Goal: Find specific page/section: Find specific page/section

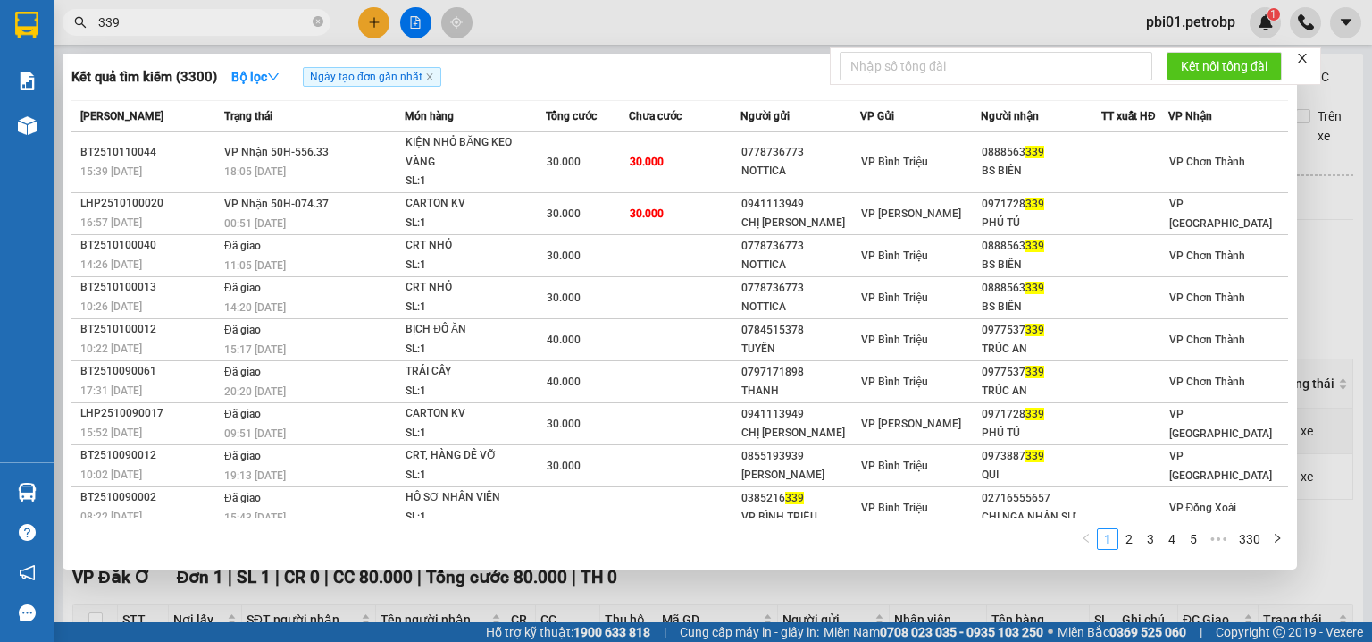
scroll to position [279, 0]
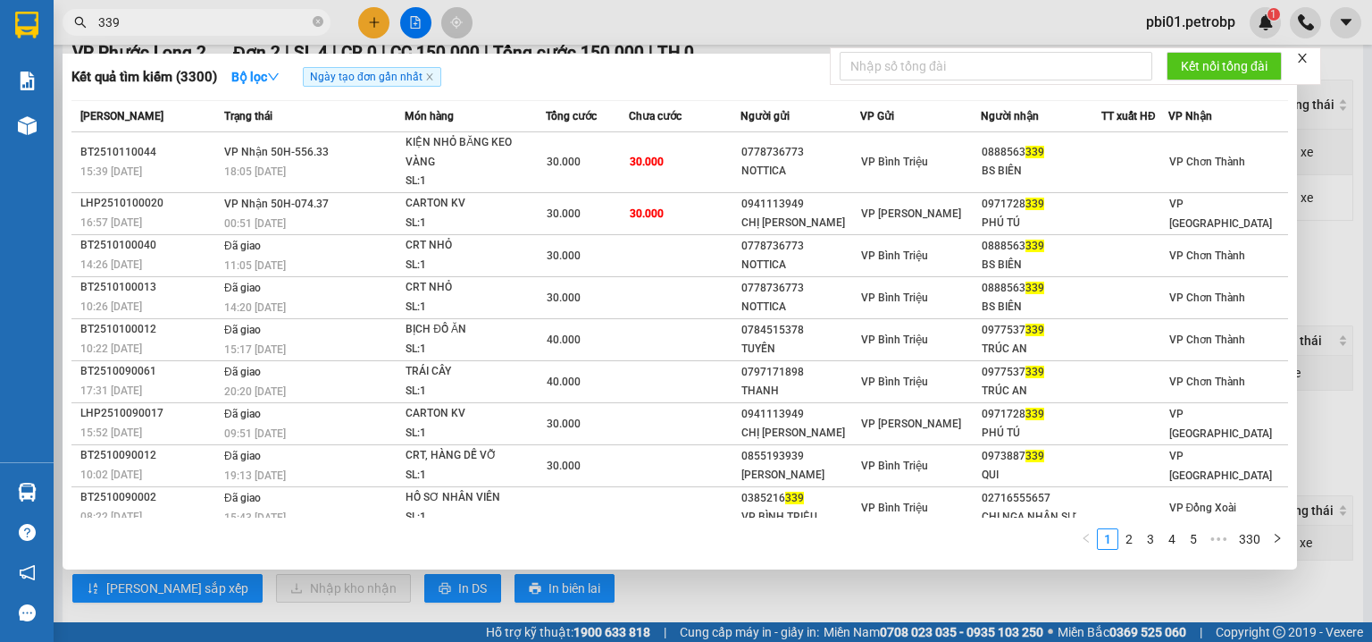
click at [331, 23] on div "339" at bounding box center [174, 22] width 348 height 27
click at [315, 21] on icon "close-circle" at bounding box center [318, 21] width 11 height 11
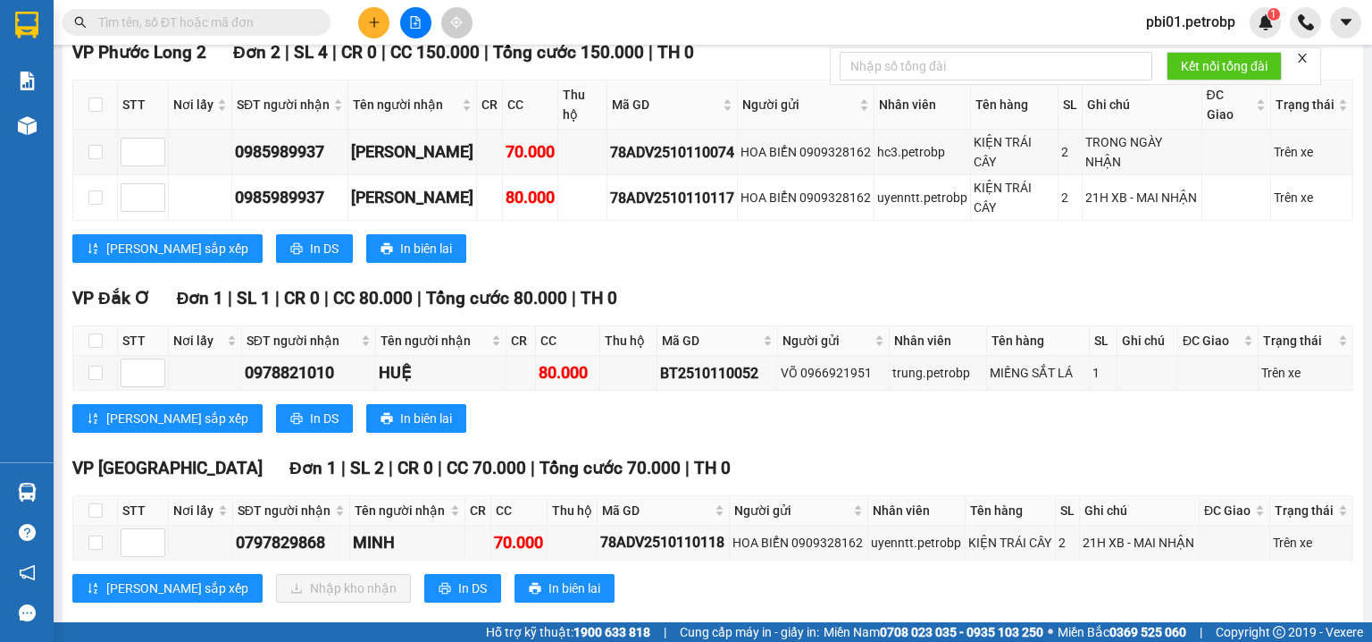
drag, startPoint x: 264, startPoint y: 22, endPoint x: 274, endPoint y: 25, distance: 10.2
click at [264, 23] on input "text" at bounding box center [203, 23] width 211 height 20
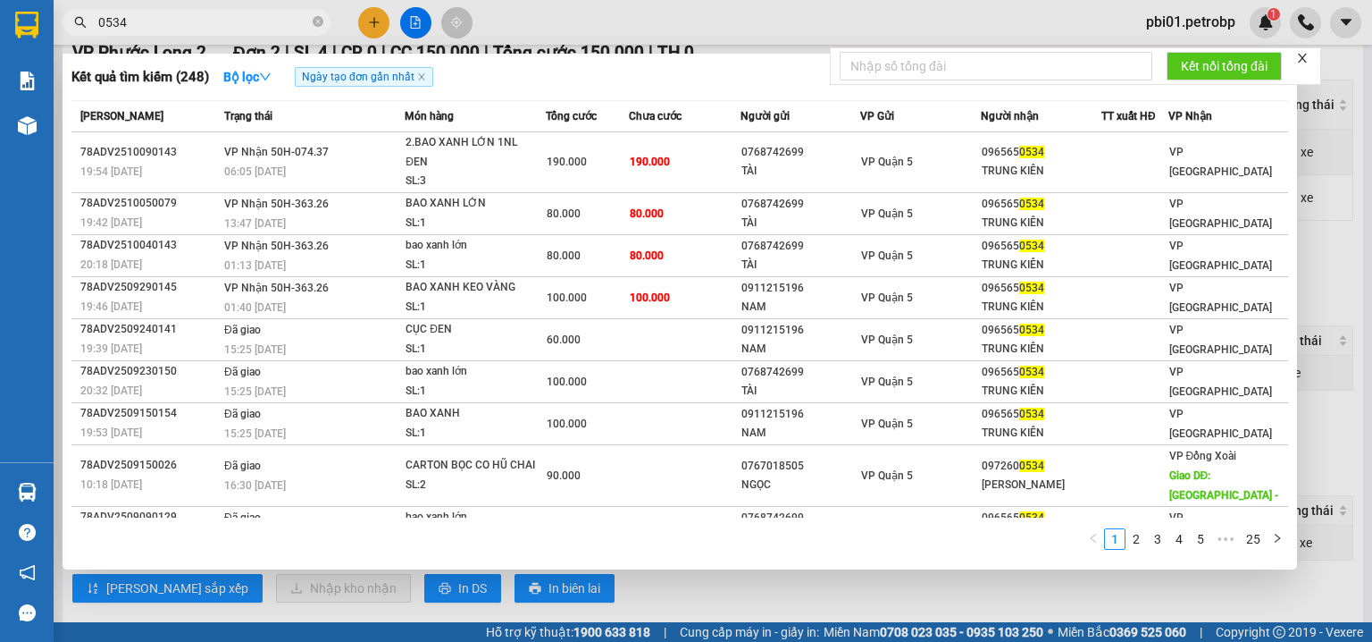
type input "0534"
click at [323, 23] on icon "close-circle" at bounding box center [318, 21] width 11 height 11
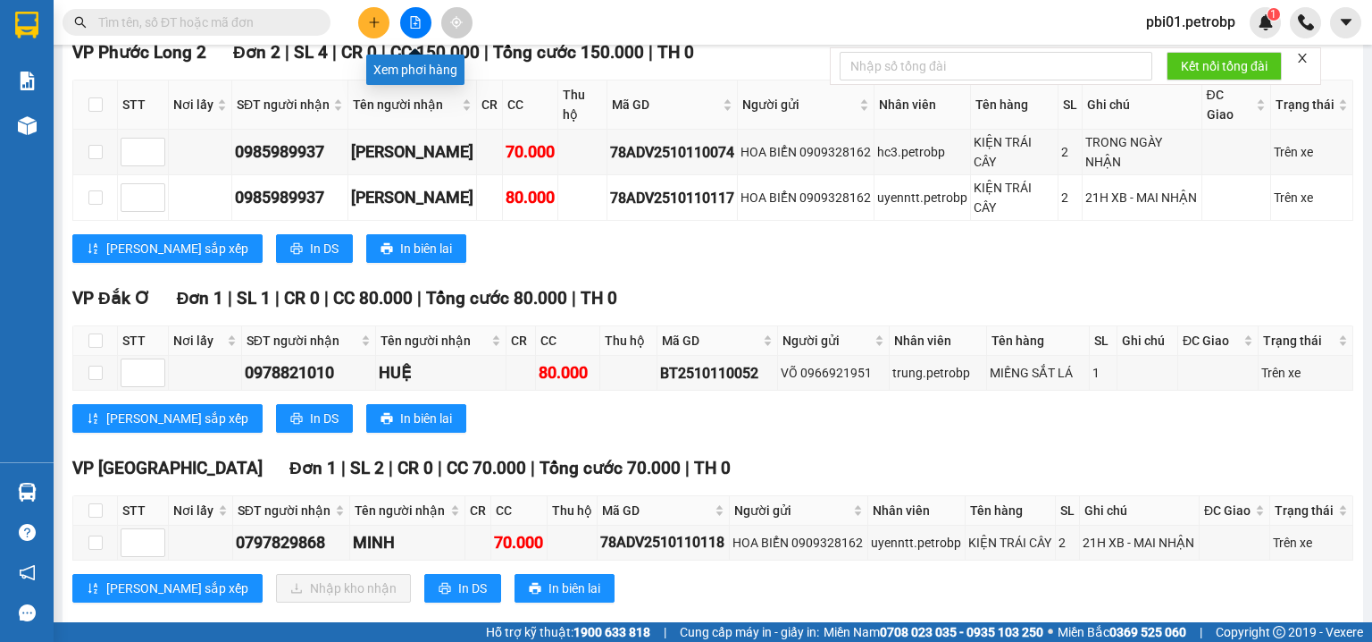
click at [409, 21] on icon "file-add" at bounding box center [415, 22] width 13 height 13
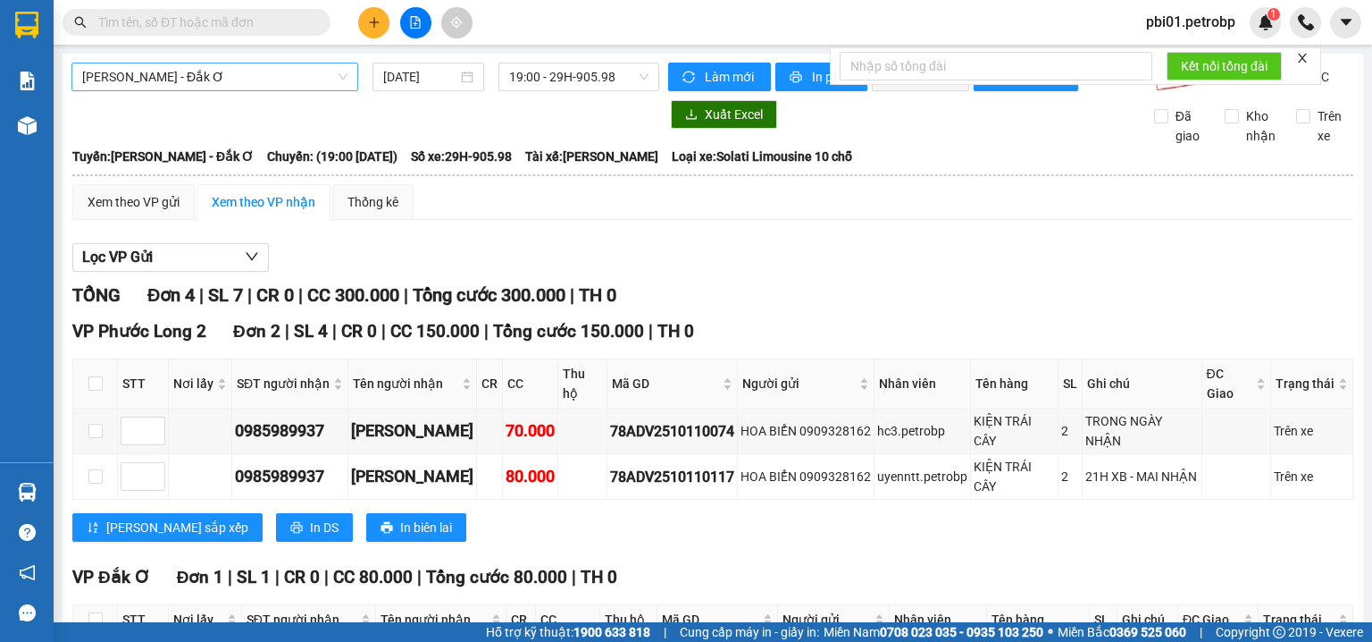
click at [262, 65] on span "[PERSON_NAME] - Đắk Ơ" at bounding box center [214, 76] width 265 height 27
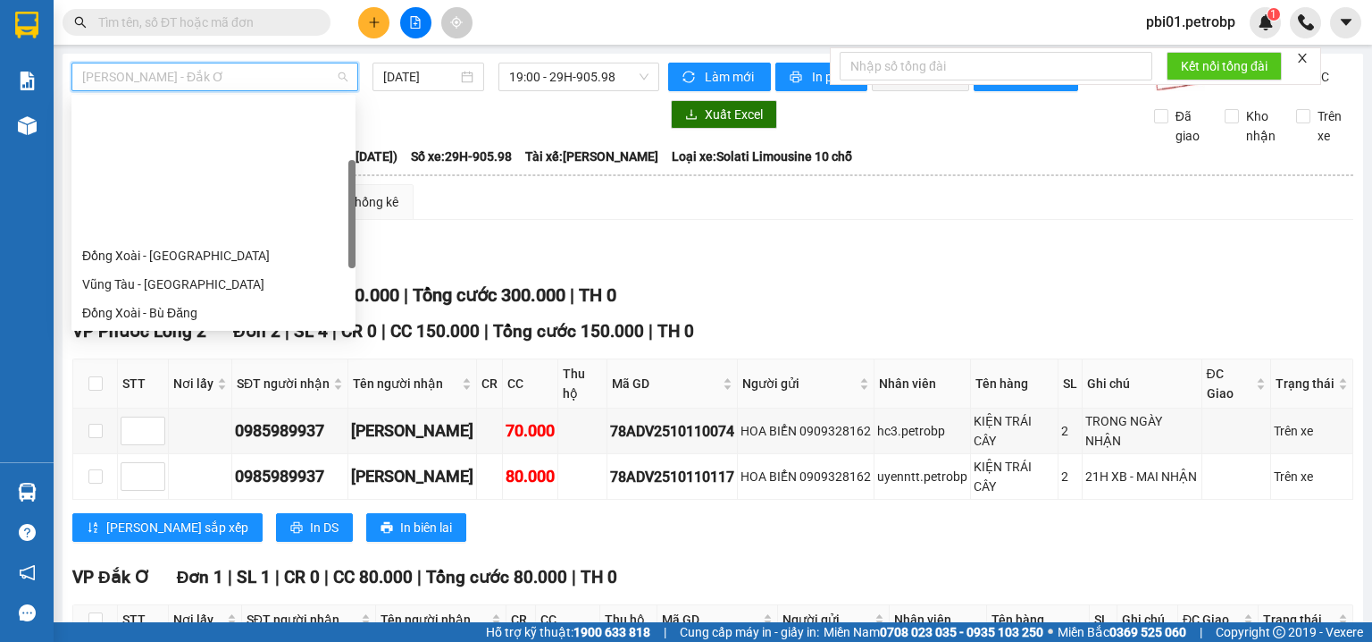
scroll to position [172, 0]
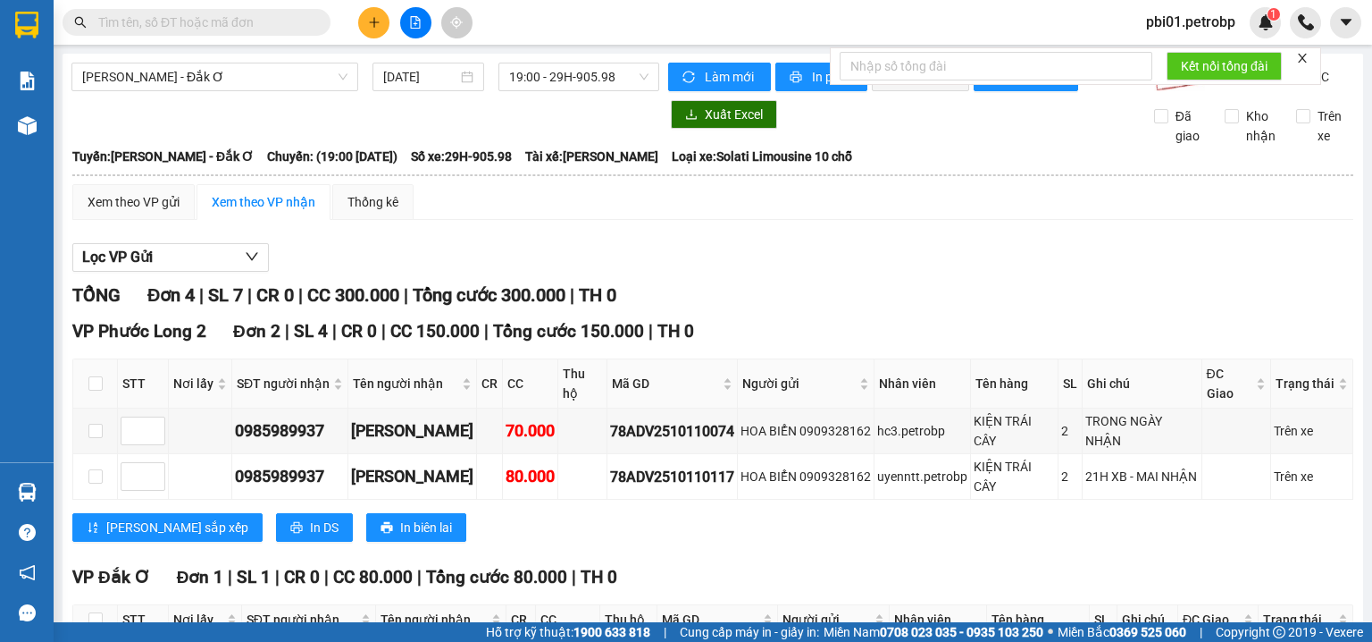
click at [433, 129] on div at bounding box center [365, 114] width 588 height 29
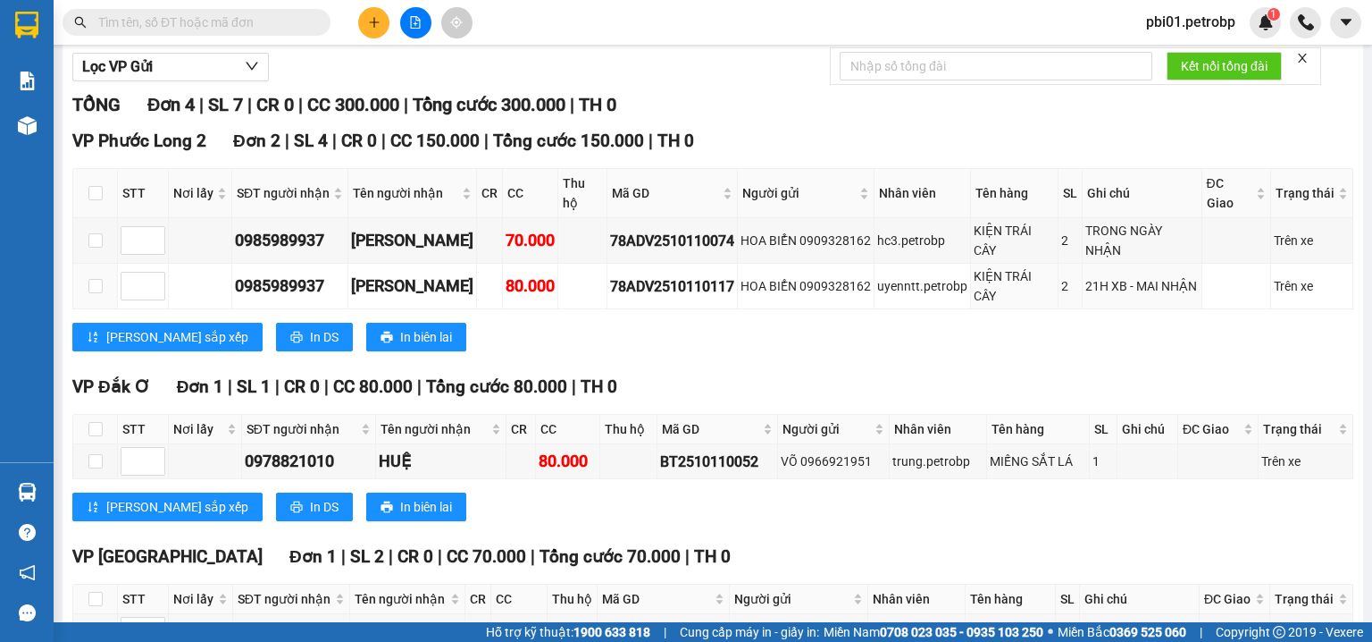
scroll to position [279, 0]
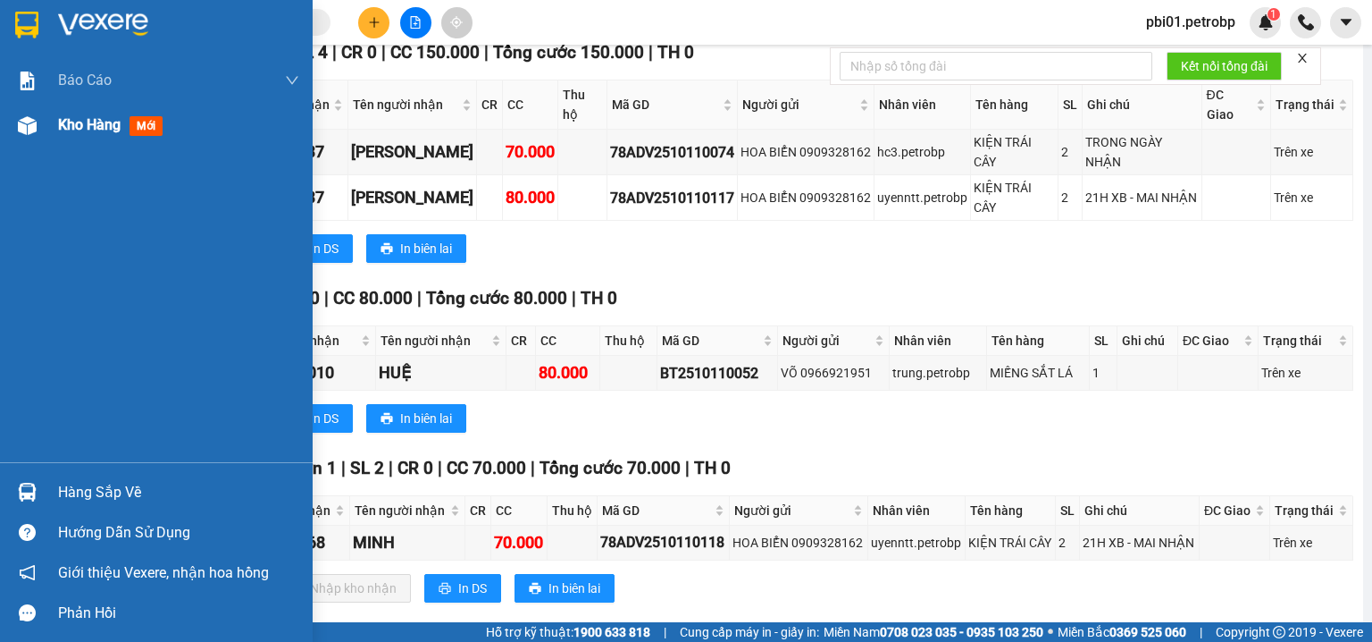
click at [66, 132] on span "Kho hàng" at bounding box center [89, 124] width 63 height 17
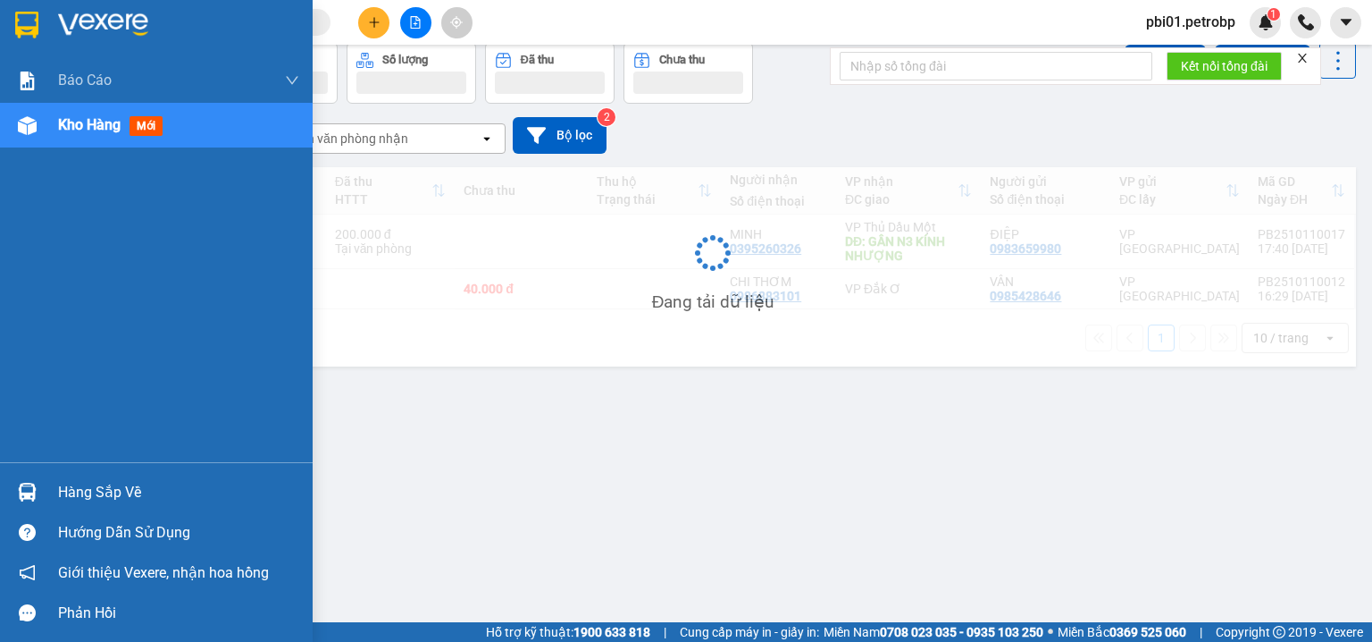
scroll to position [82, 0]
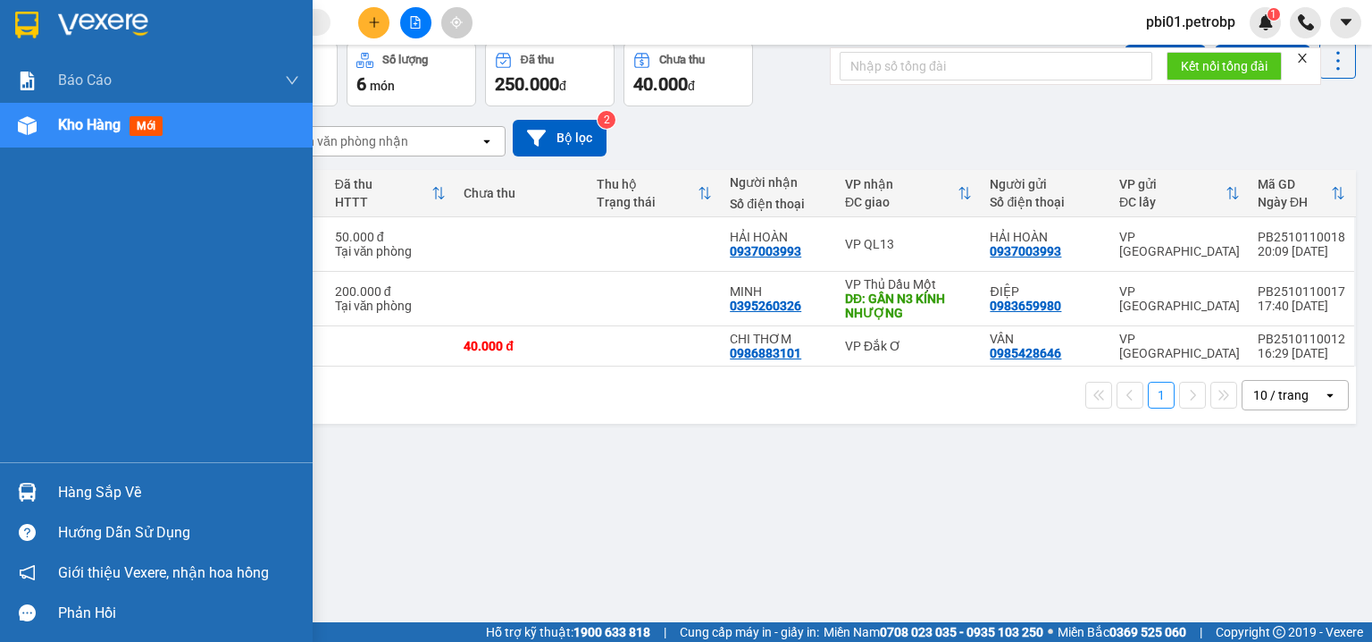
click at [80, 495] on div "Hàng sắp về" at bounding box center [178, 492] width 241 height 27
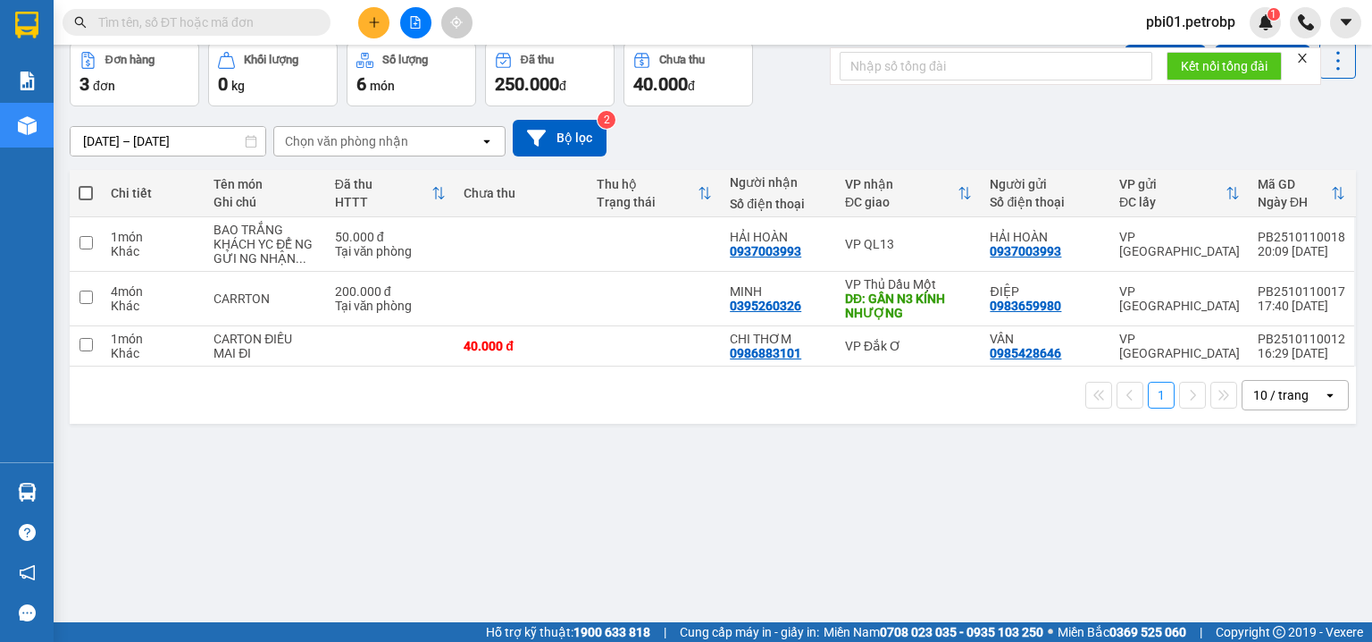
click at [879, 500] on section "Kết quả tìm kiếm ( 248 ) Bộ lọc Ngày tạo đơn gần nhất Mã ĐH Trạng thái Món hàng…" at bounding box center [686, 321] width 1372 height 642
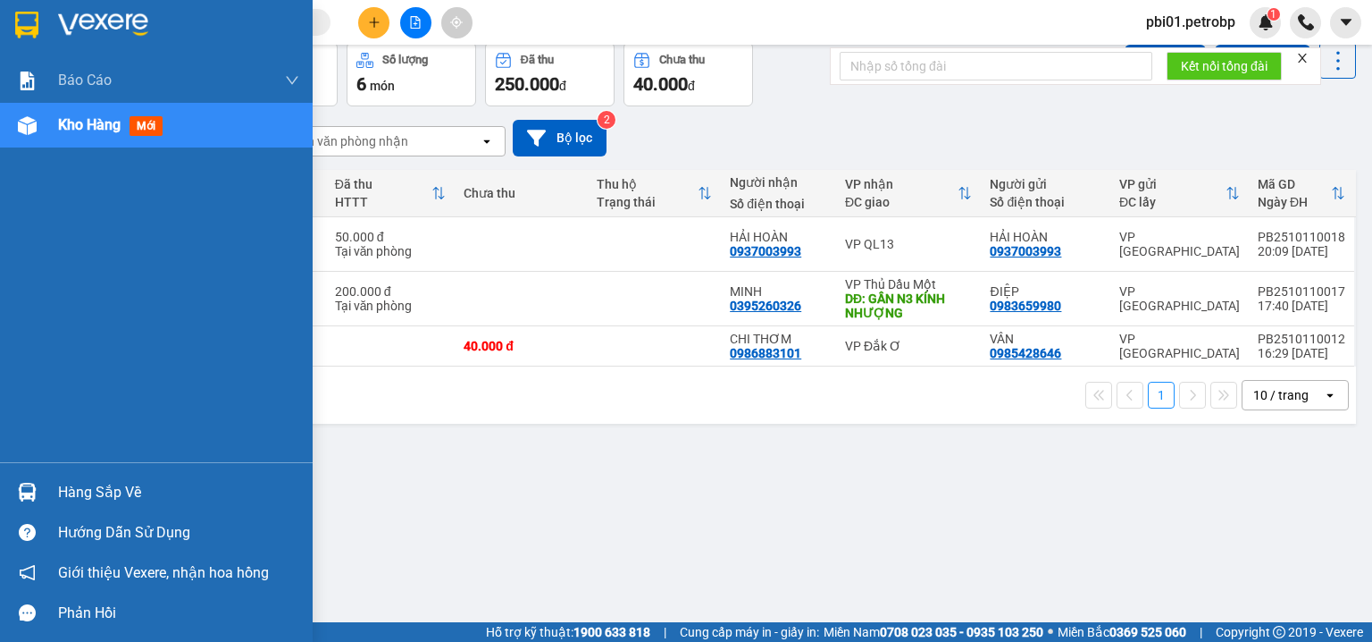
click at [46, 490] on div "Hàng sắp về" at bounding box center [156, 492] width 313 height 40
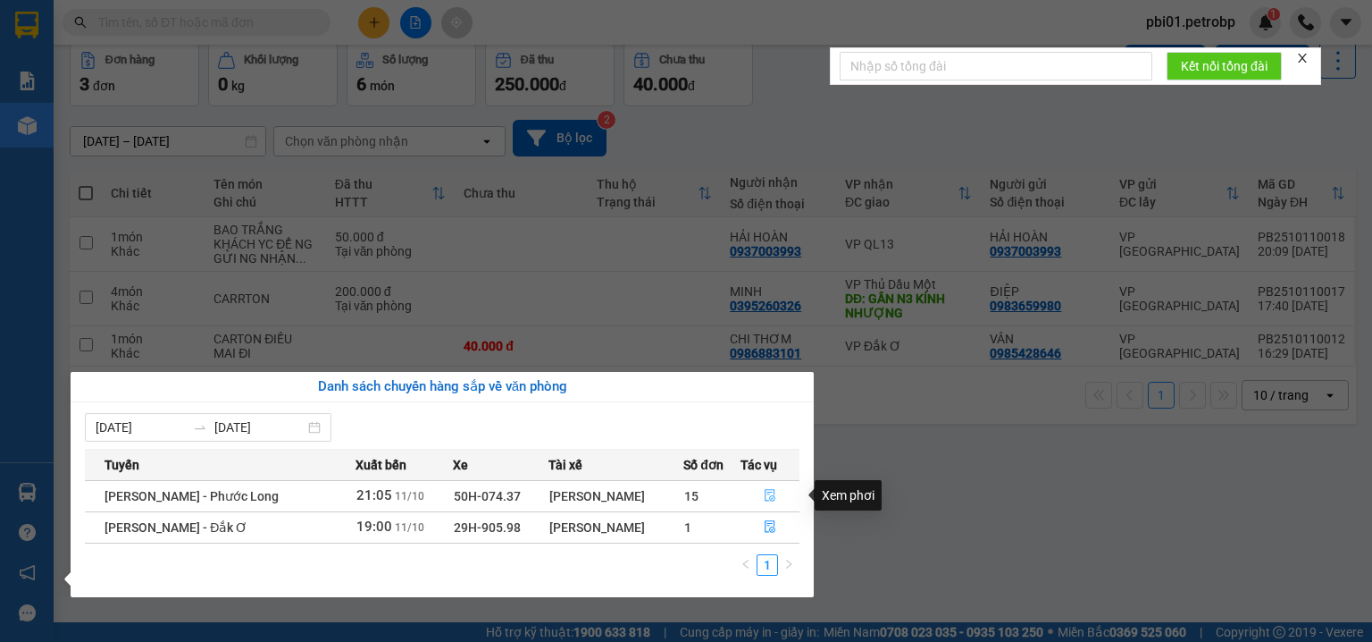
click at [768, 495] on icon "file-done" at bounding box center [770, 495] width 13 height 13
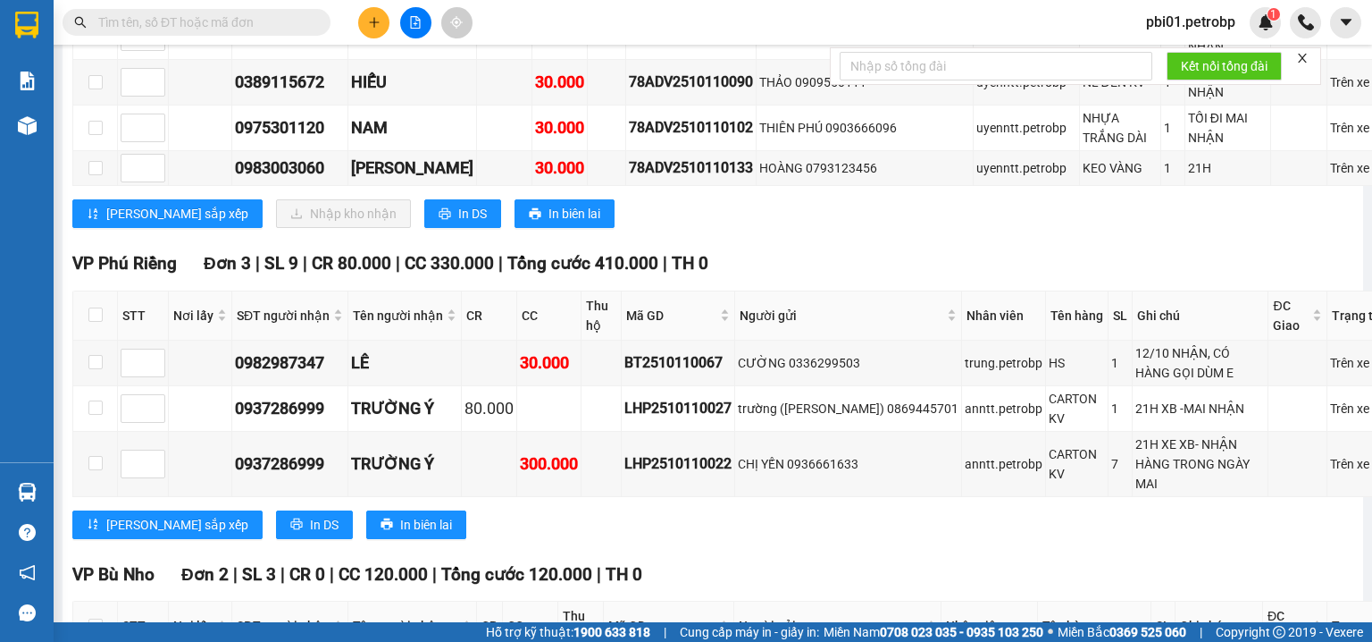
scroll to position [4686, 0]
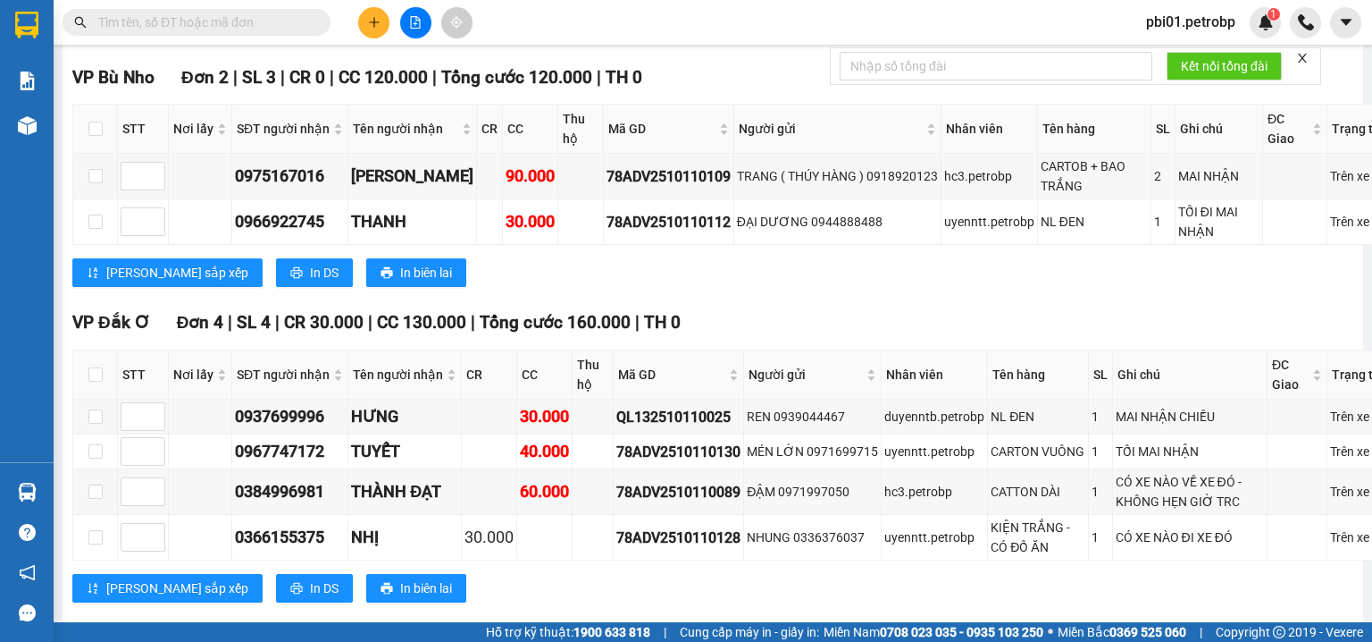
click at [702, 574] on div "Lưu sắp xếp In DS In biên lai" at bounding box center [741, 588] width 1338 height 29
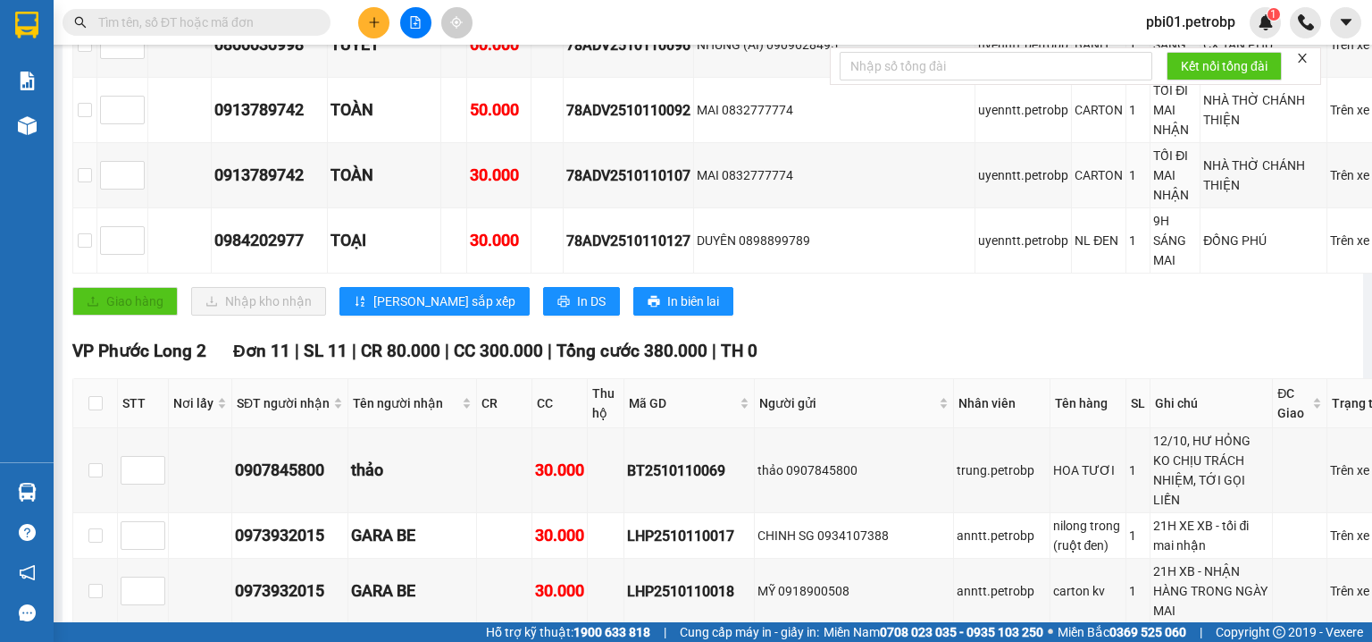
scroll to position [779, 0]
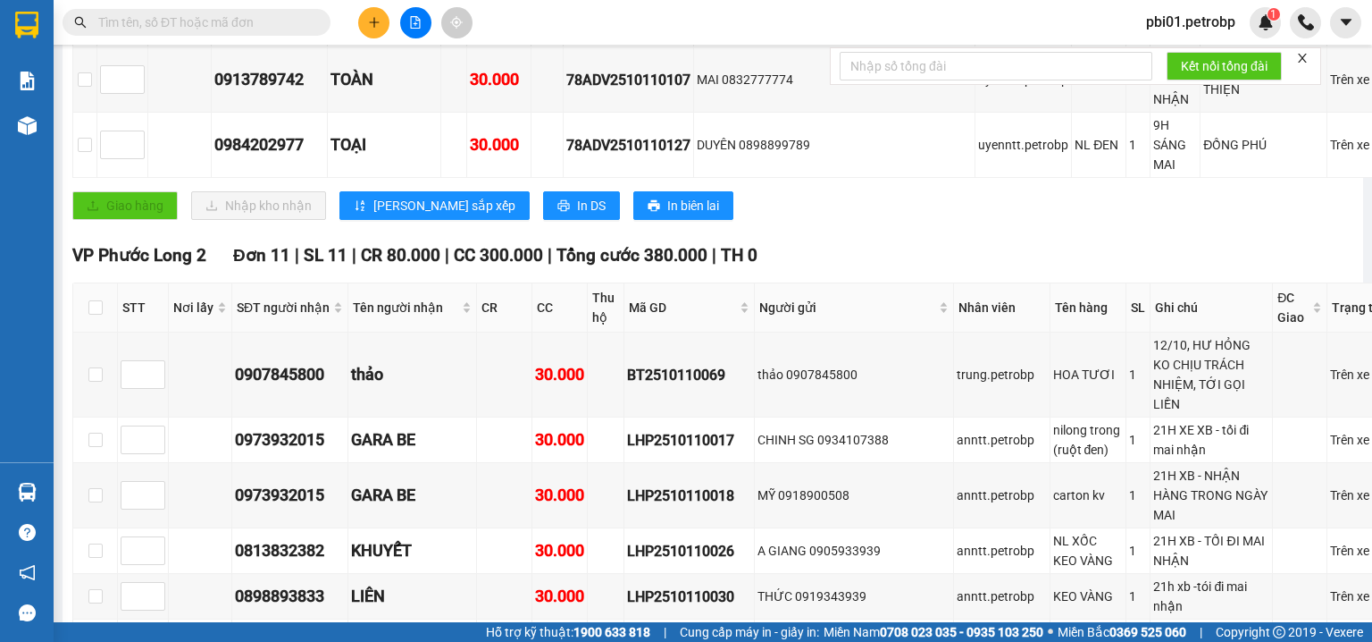
click at [914, 242] on div "VP Phước Long 2 Đơn 11 | SL 11 | CR 80.000 | CC 300.000 | Tổng cước 380.000 | T…" at bounding box center [741, 255] width 1338 height 27
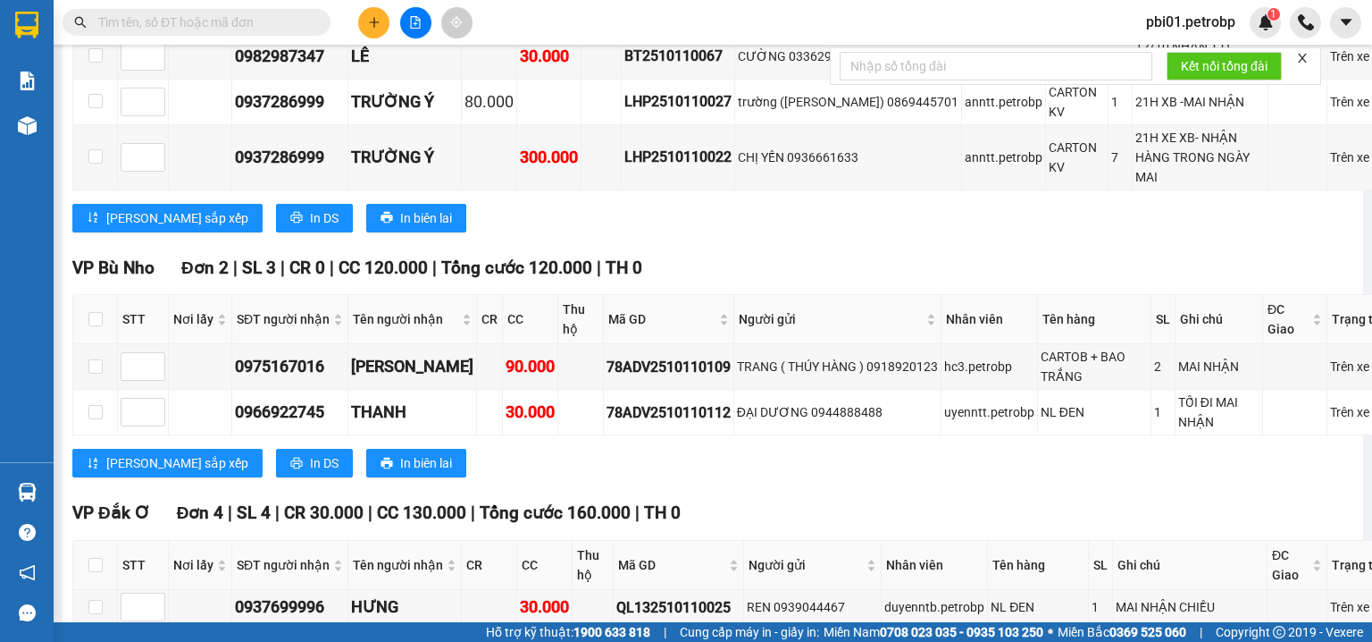
scroll to position [4686, 0]
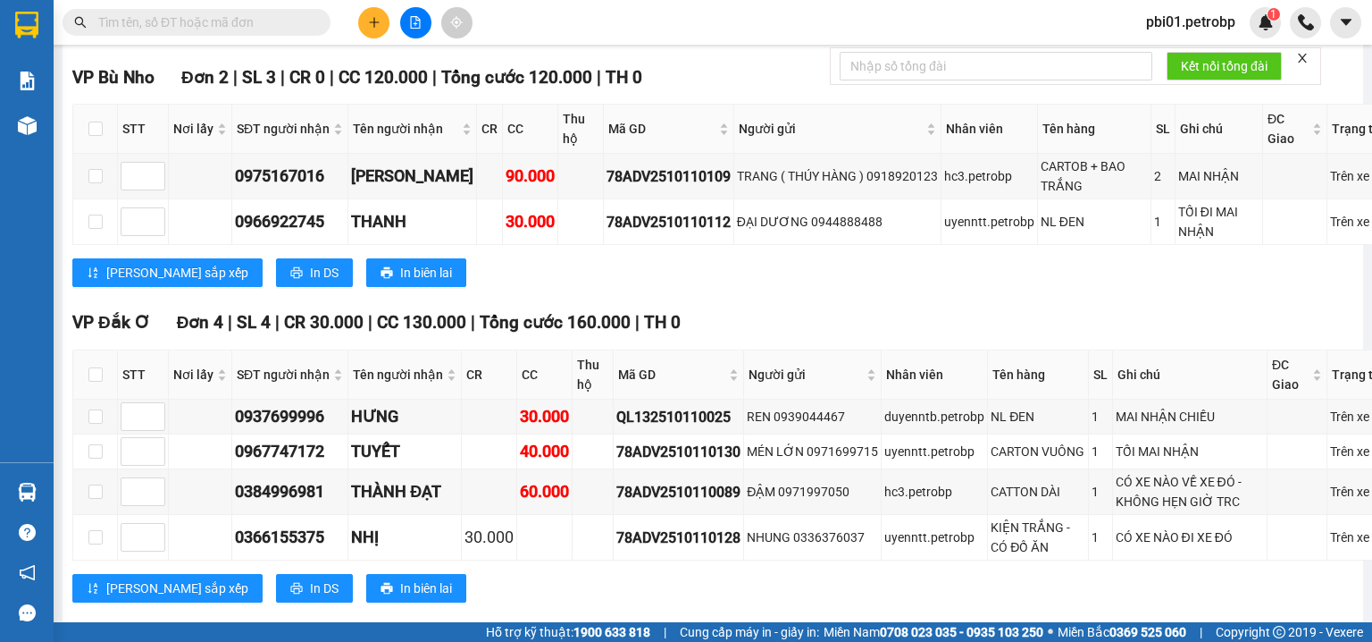
click at [754, 239] on div "VP Bù Nho Đơn 2 | SL 3 | CR 0 | CC 120.000 | Tổng cước 120.000 | TH 0 STT Nơi …" at bounding box center [741, 182] width 1338 height 237
click at [717, 247] on div "VP Bù Nho Đơn 2 | SL 3 | CR 0 | CC 120.000 | Tổng cước 120.000 | TH 0 STT Nơi …" at bounding box center [741, 182] width 1338 height 237
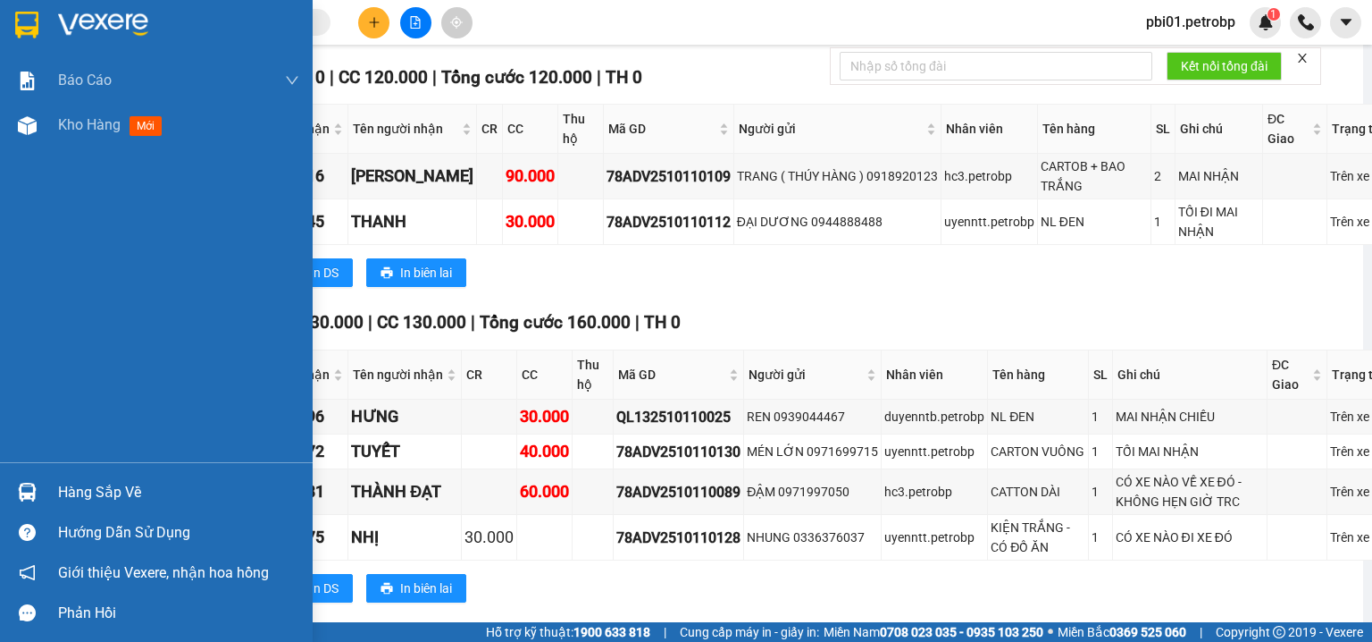
click at [78, 491] on div "Hàng sắp về" at bounding box center [178, 492] width 241 height 27
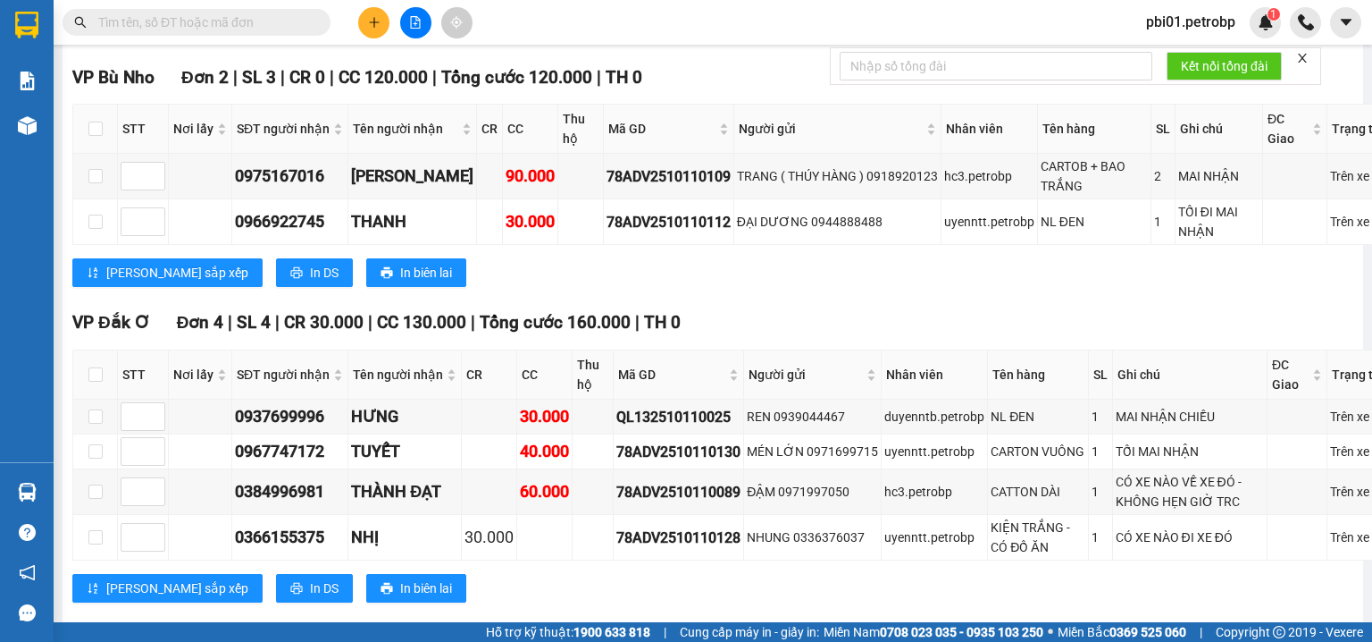
click at [777, 240] on section "Kết quả tìm kiếm ( 248 ) Bộ lọc Ngày tạo đơn gần nhất Mã ĐH Trạng thái Món hàng…" at bounding box center [686, 321] width 1372 height 642
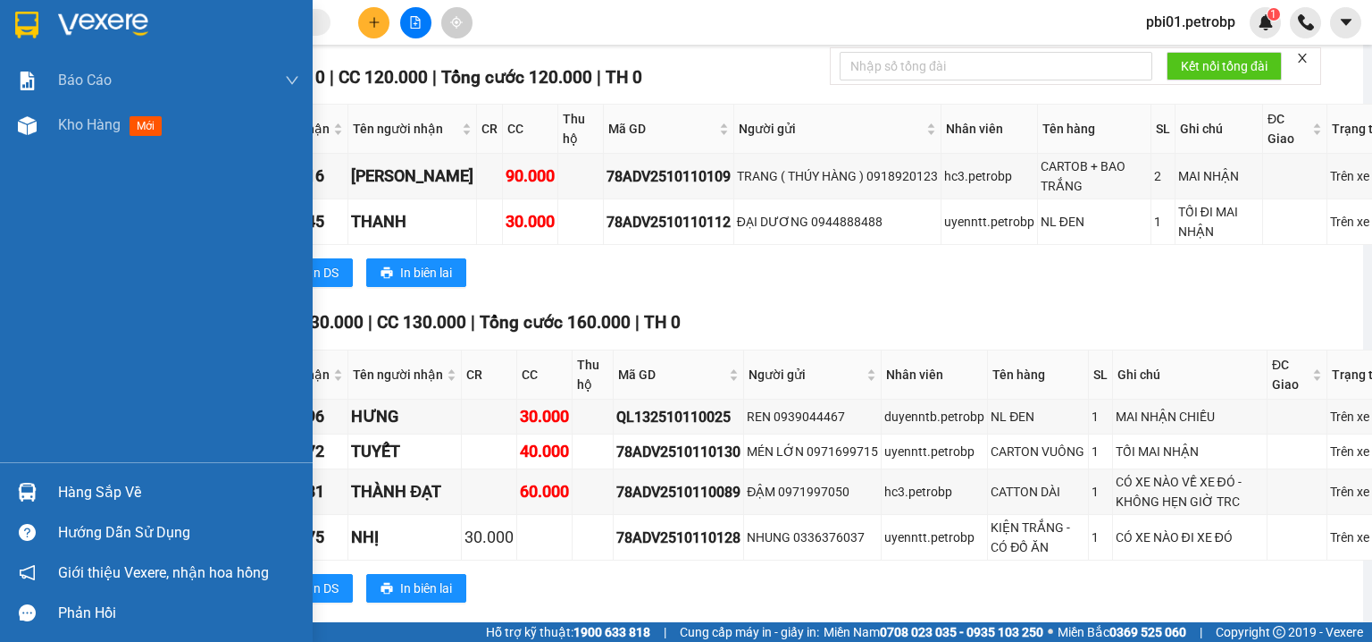
click at [82, 486] on div "Hàng sắp về" at bounding box center [178, 492] width 241 height 27
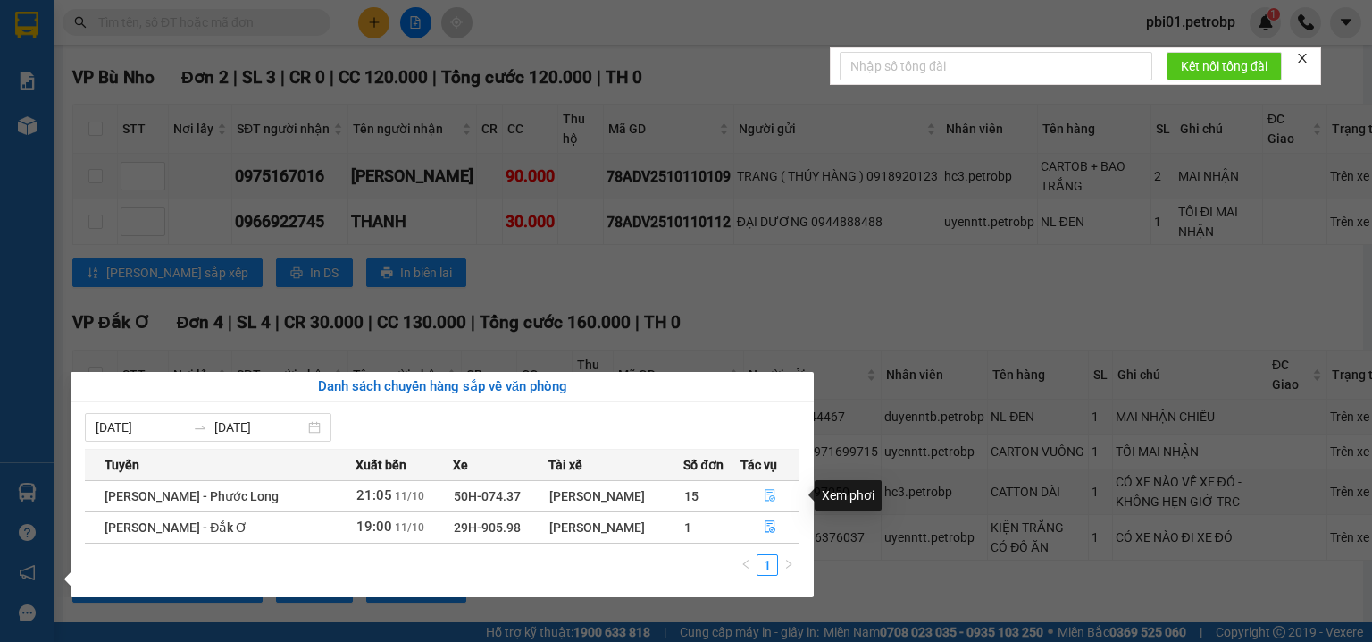
click at [775, 491] on icon "file-done" at bounding box center [770, 495] width 13 height 13
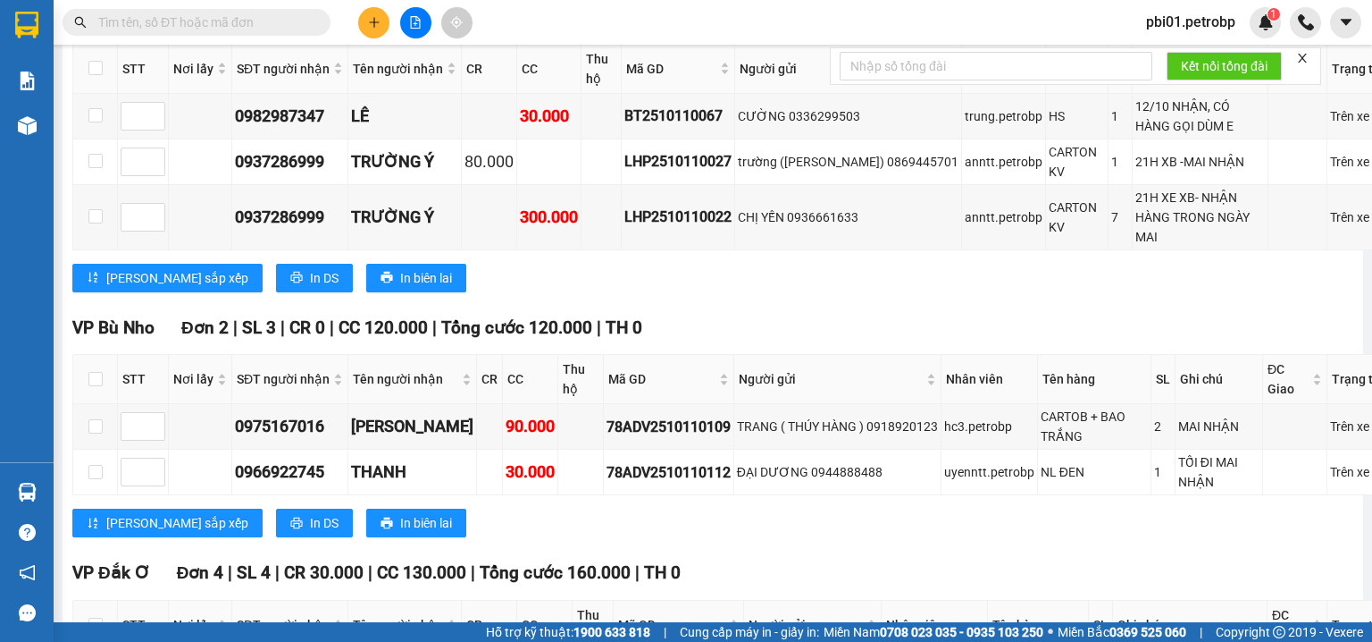
scroll to position [4442, 0]
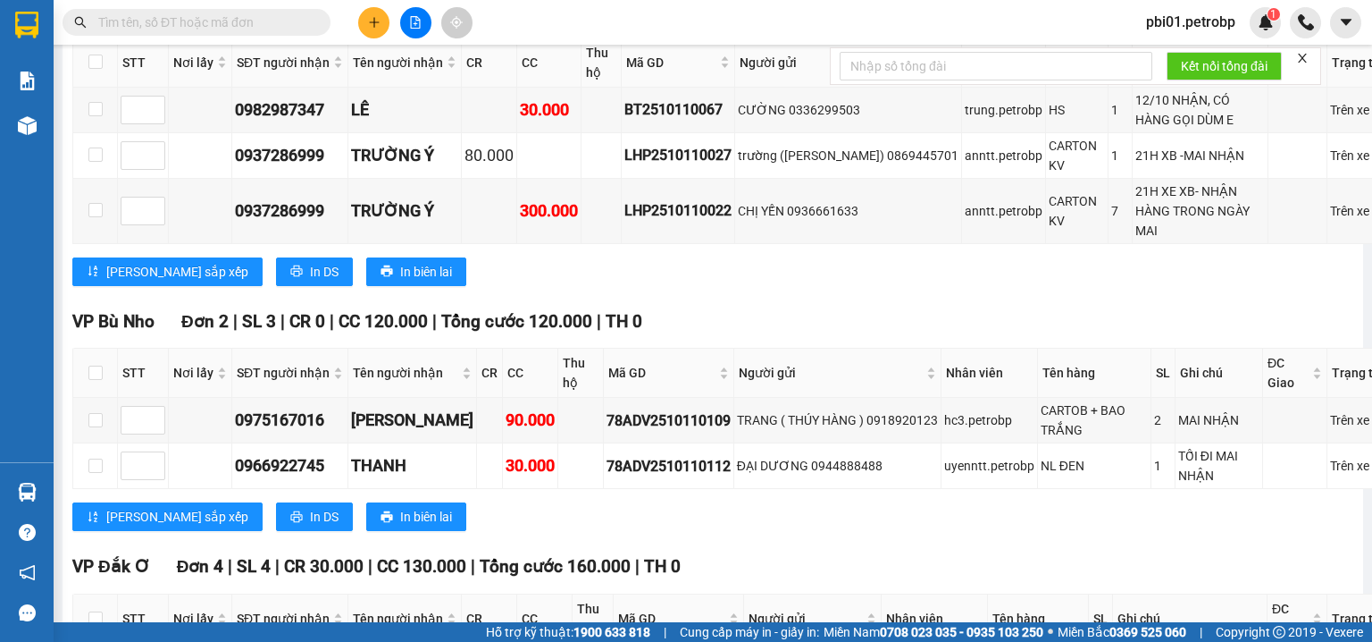
click at [265, 25] on input "text" at bounding box center [203, 23] width 211 height 20
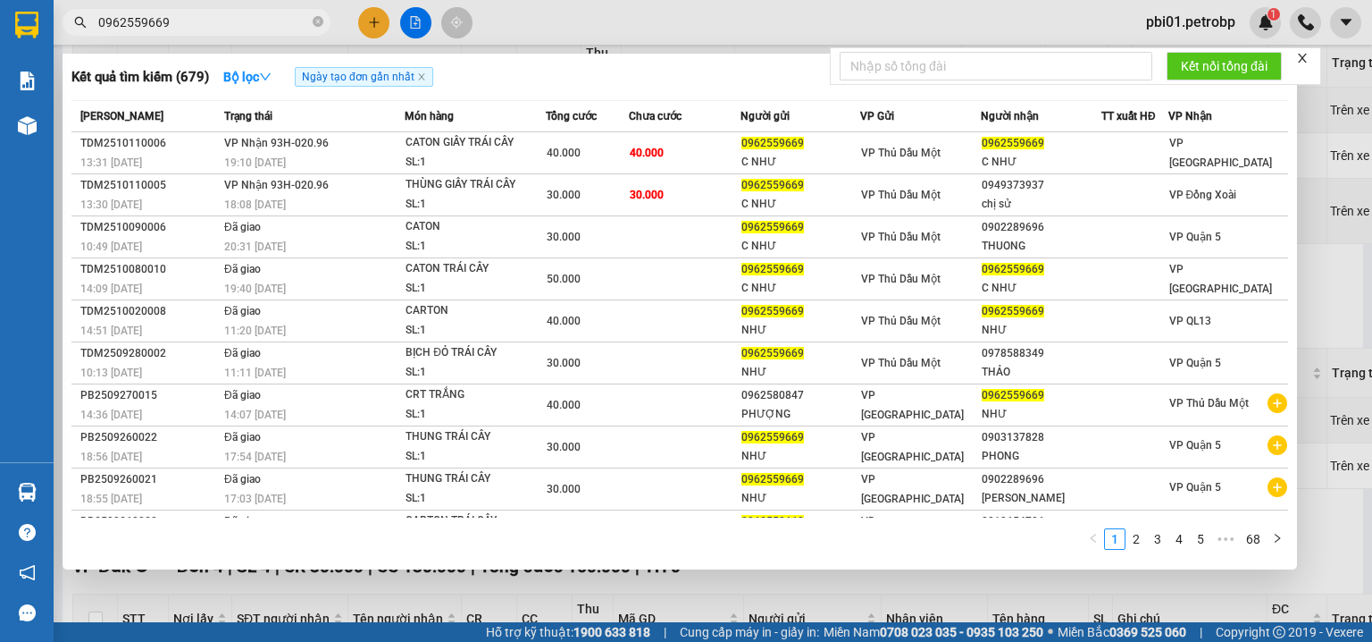
type input "0962559669"
click at [618, 11] on div at bounding box center [686, 321] width 1372 height 642
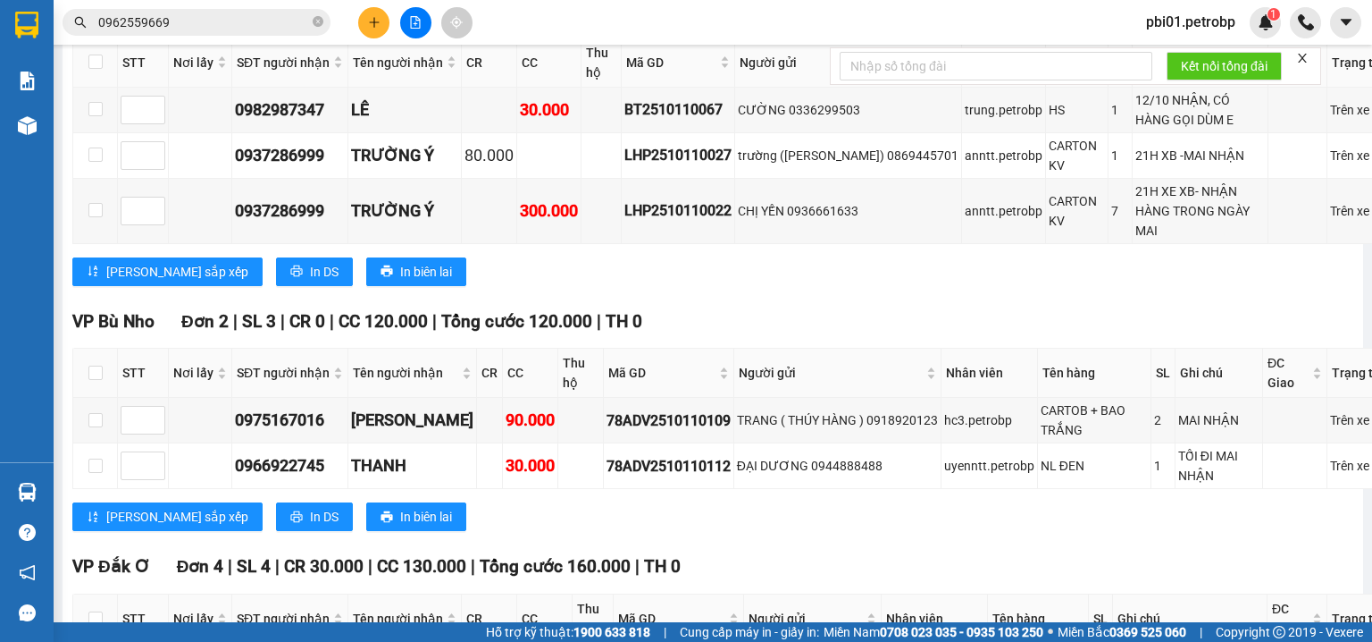
click at [239, 25] on input "0962559669" at bounding box center [203, 23] width 211 height 20
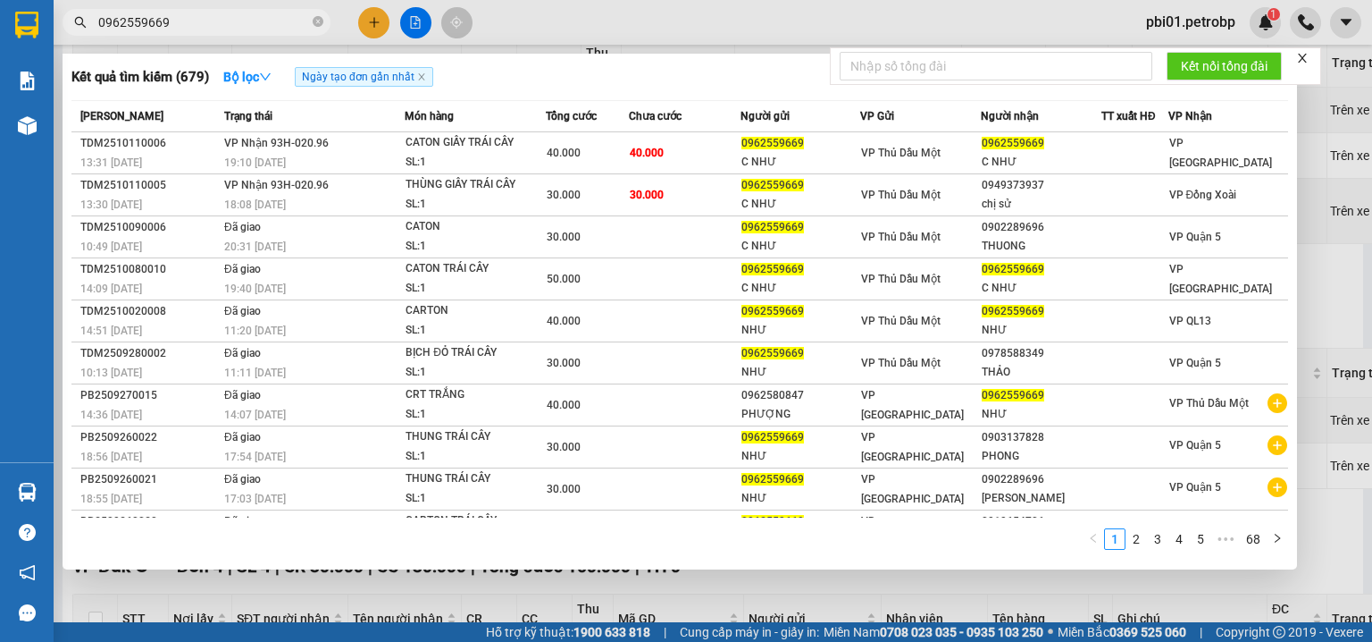
click at [605, 29] on div at bounding box center [686, 321] width 1372 height 642
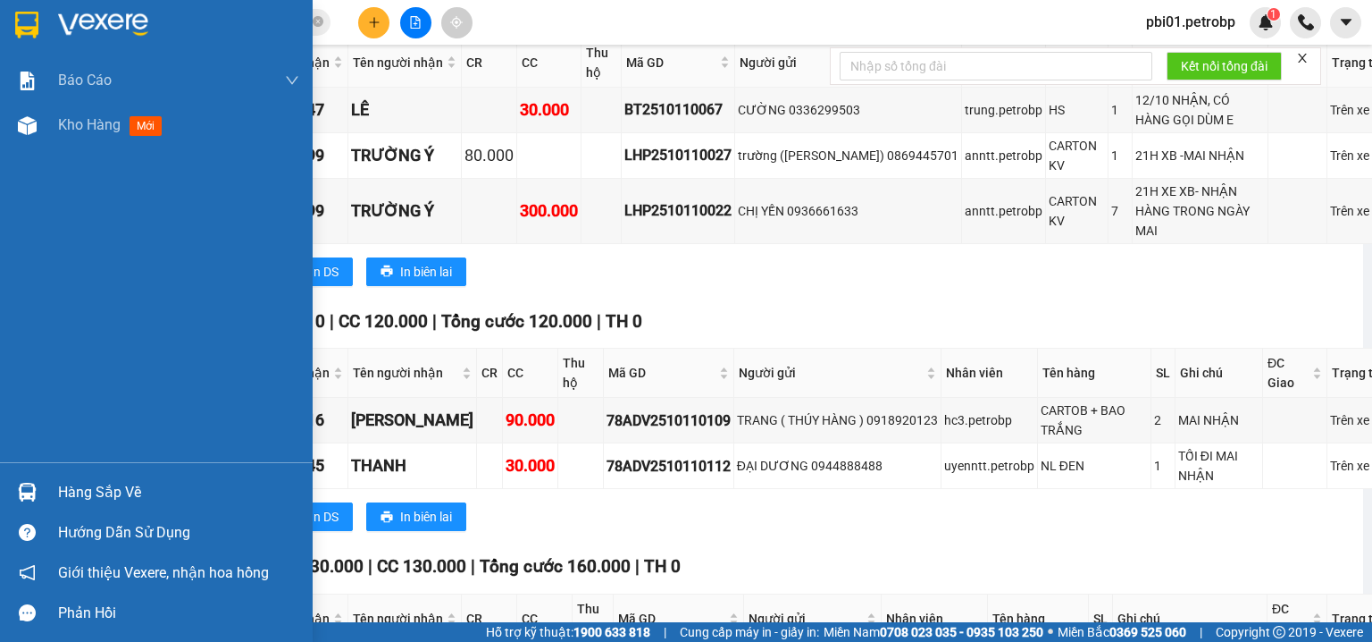
click at [80, 485] on div "Hàng sắp về" at bounding box center [178, 492] width 241 height 27
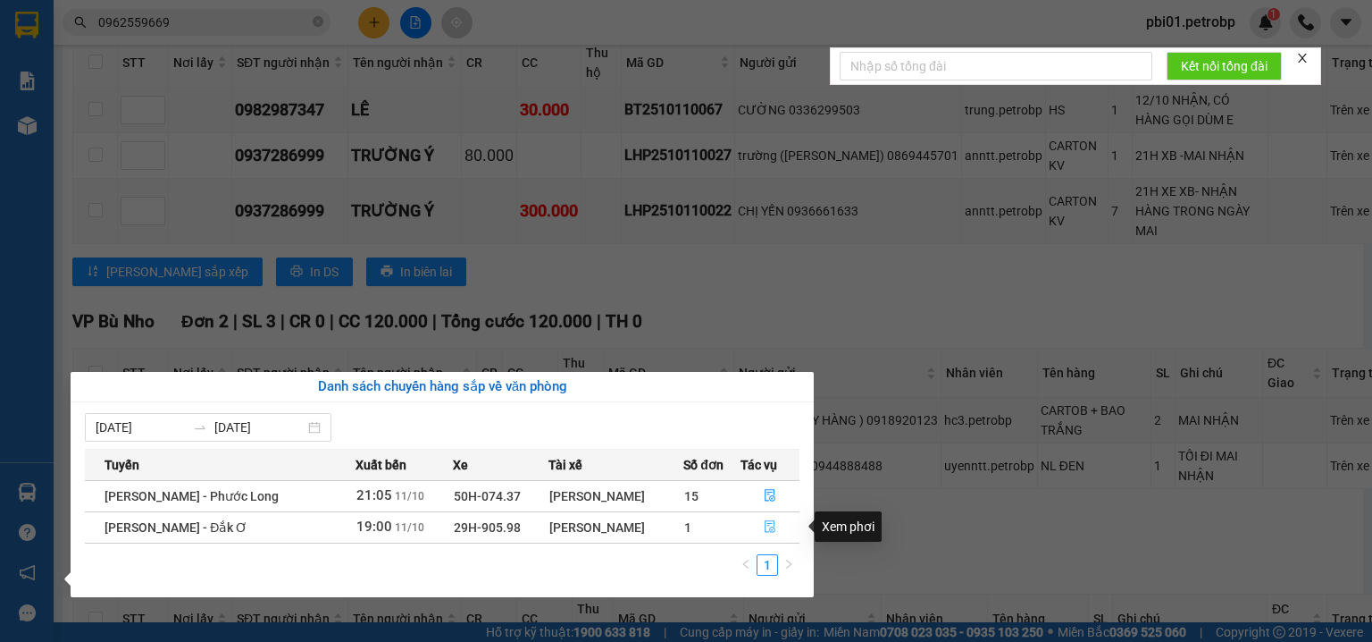
click at [776, 530] on icon "file-done" at bounding box center [770, 526] width 13 height 13
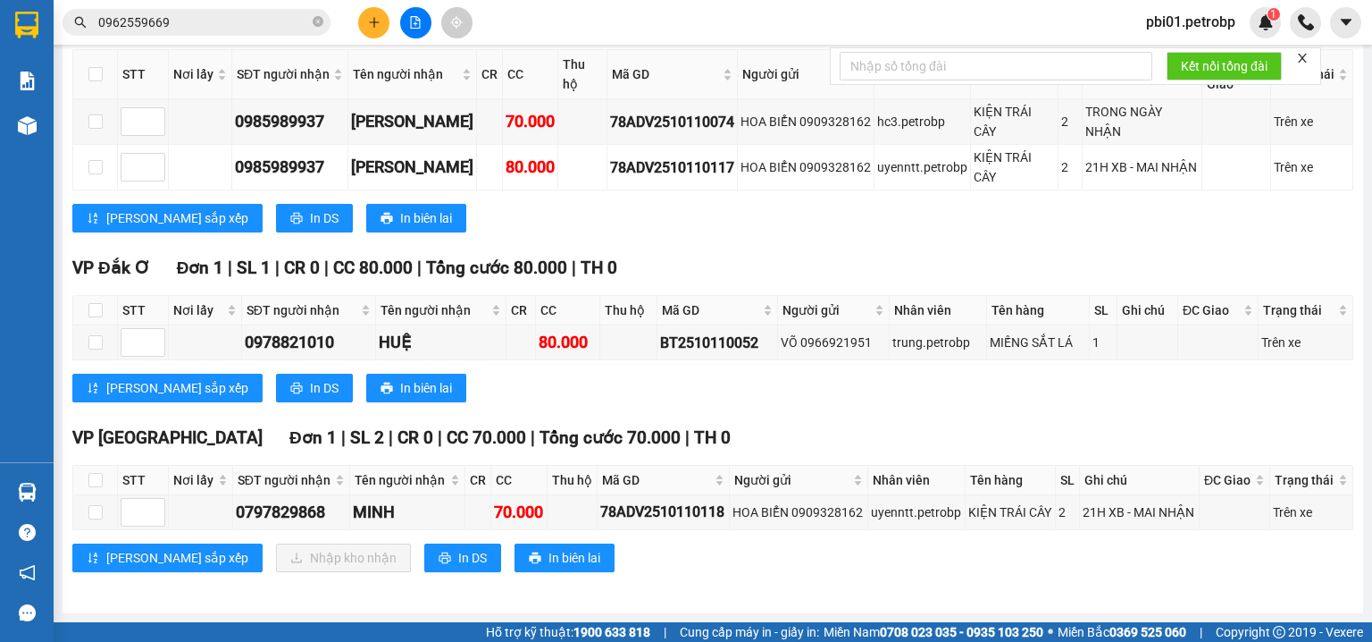
scroll to position [279, 0]
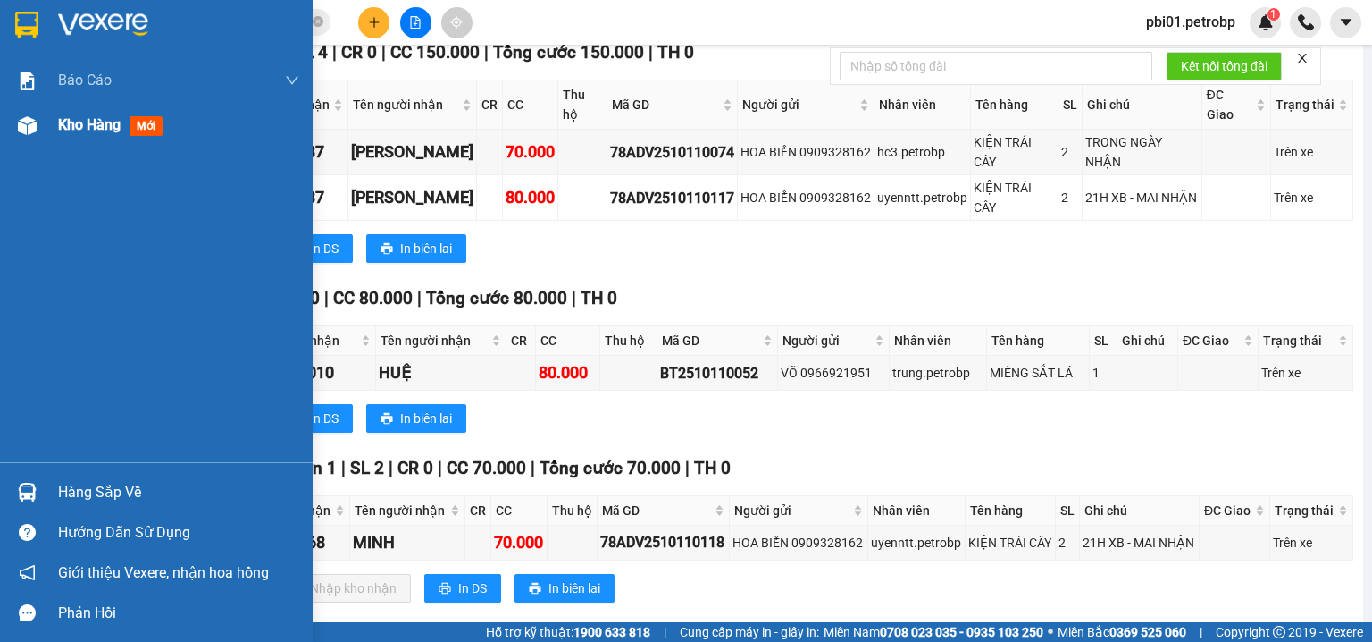
click at [85, 120] on span "Kho hàng" at bounding box center [89, 124] width 63 height 17
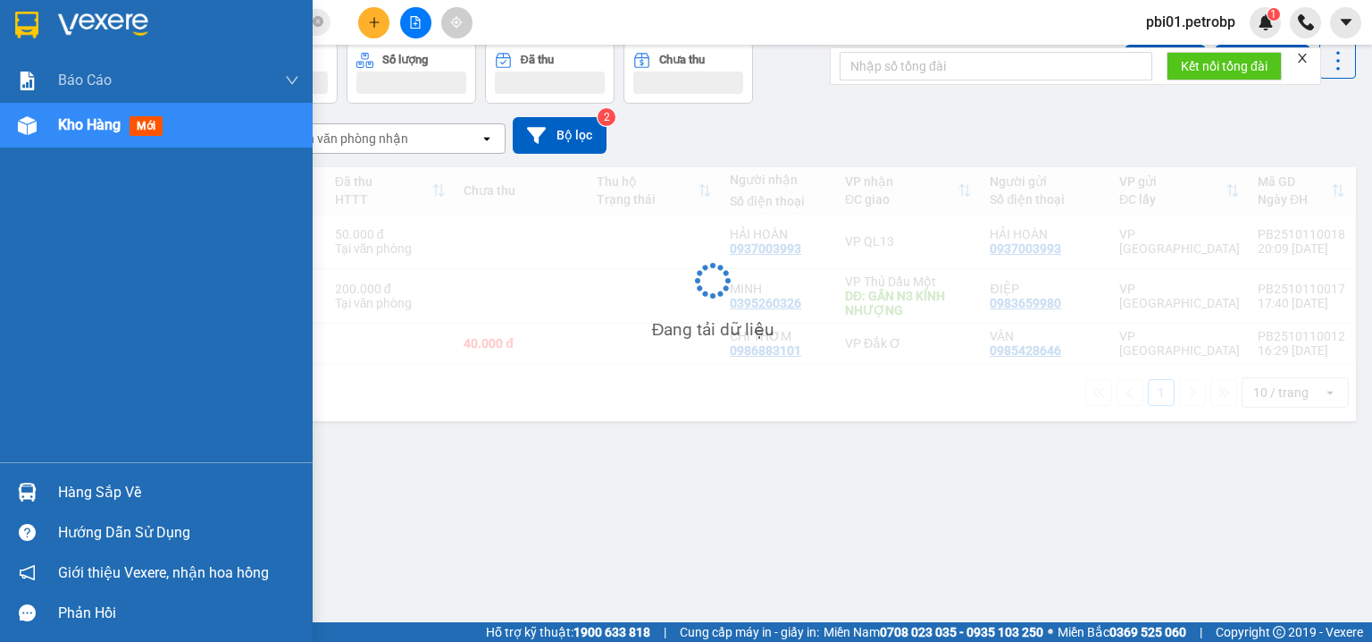
scroll to position [82, 0]
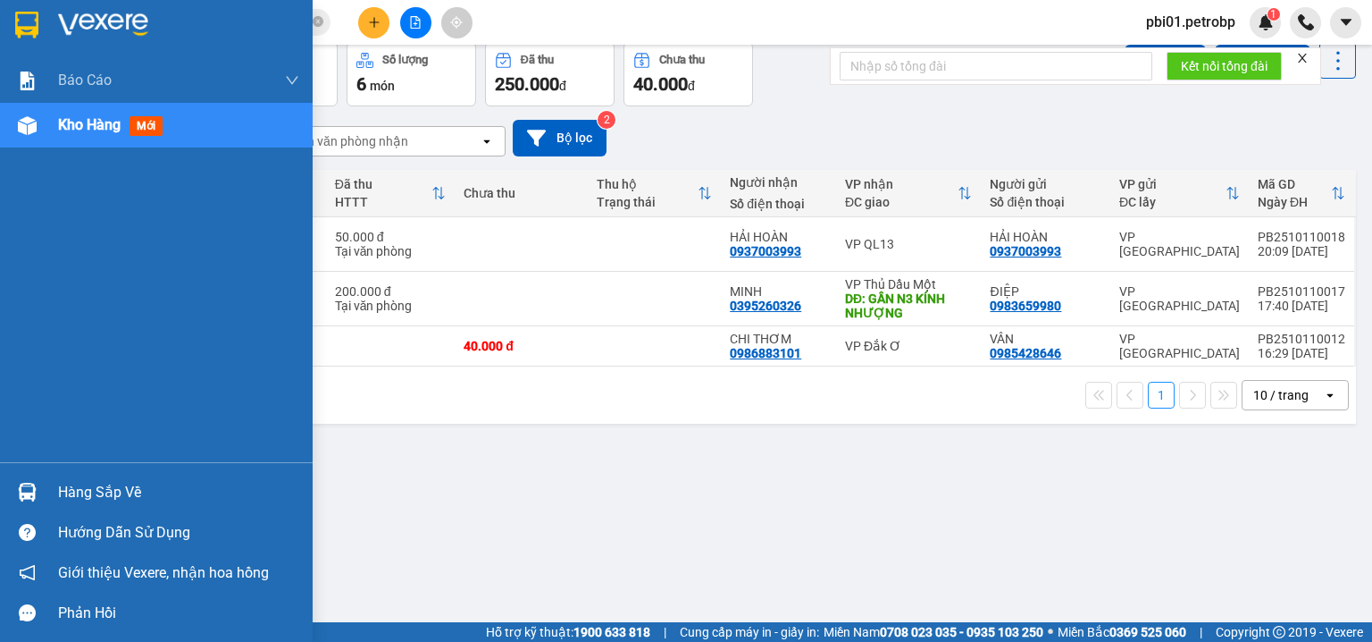
click at [80, 501] on div "Hàng sắp về" at bounding box center [178, 492] width 241 height 27
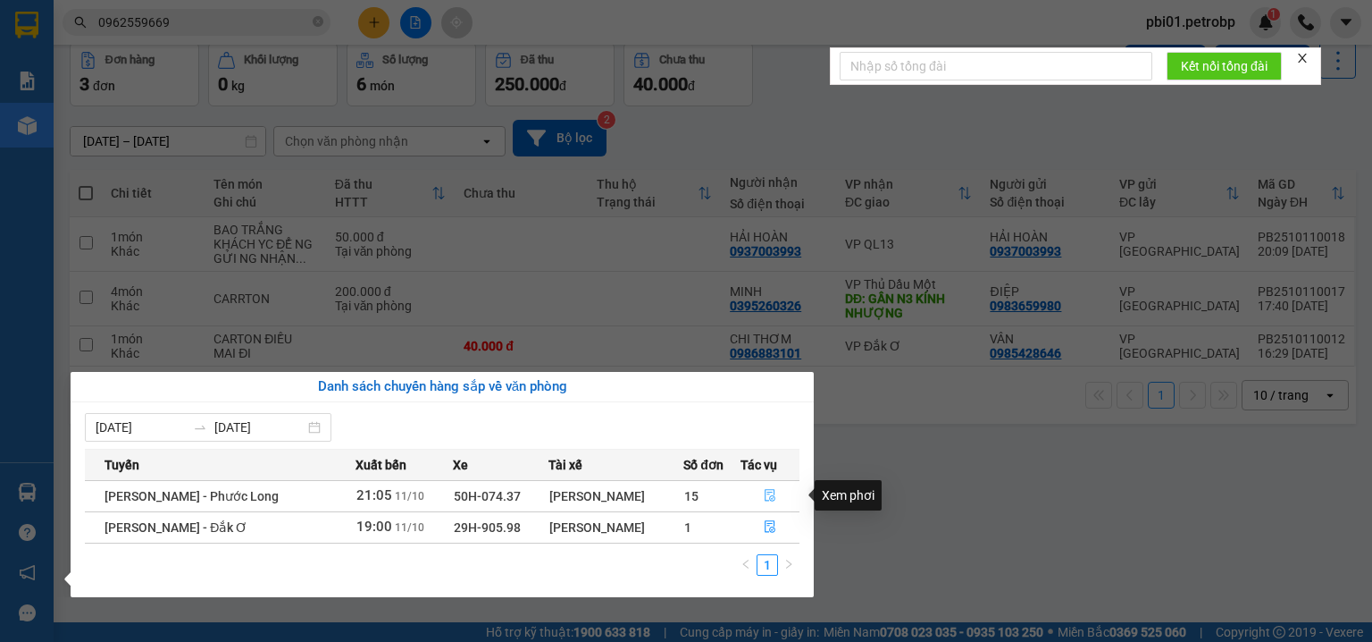
click at [762, 491] on button "button" at bounding box center [771, 496] width 58 height 29
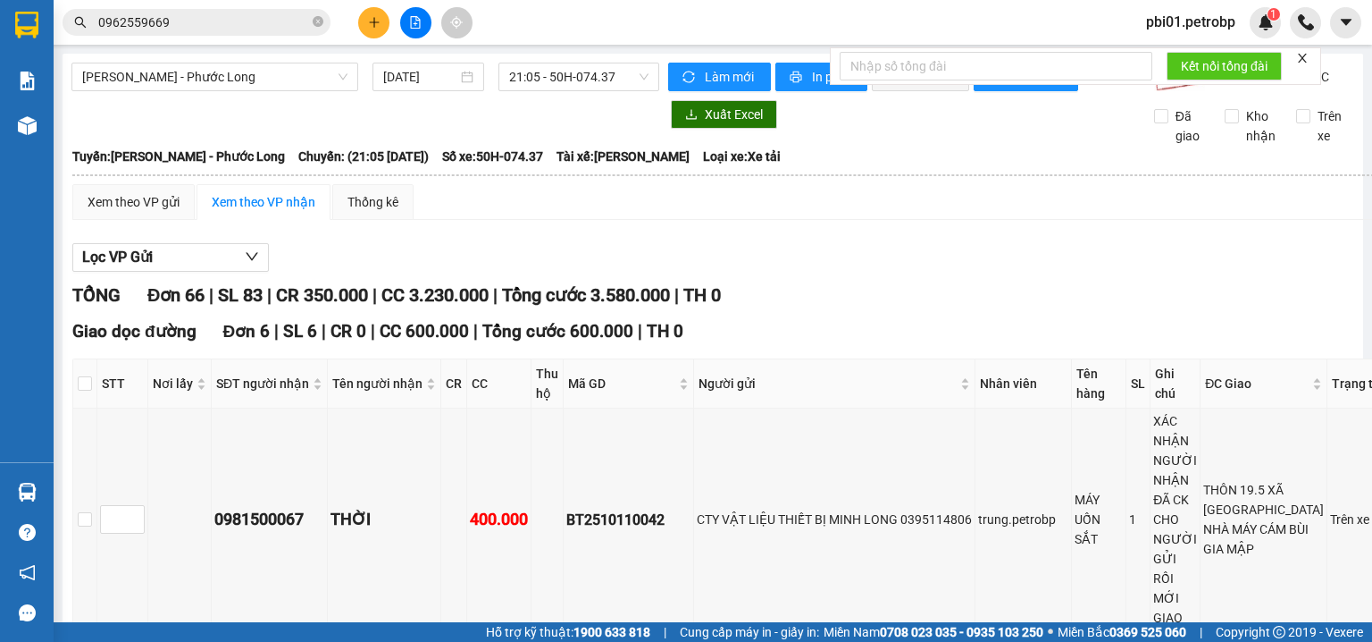
click at [1195, 20] on span "pbi01.petrobp" at bounding box center [1191, 22] width 118 height 22
click at [1192, 50] on span "Đăng xuất" at bounding box center [1198, 56] width 82 height 20
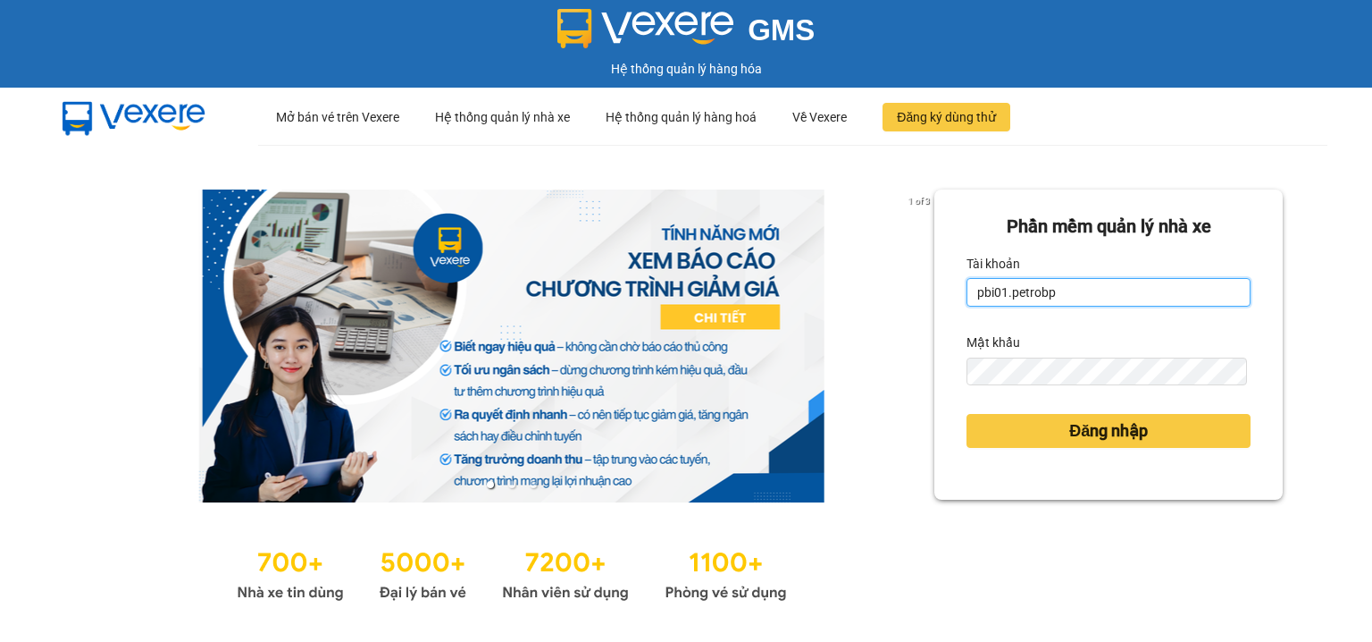
click at [1027, 294] on input "pbi01.petrobp" at bounding box center [1109, 292] width 284 height 29
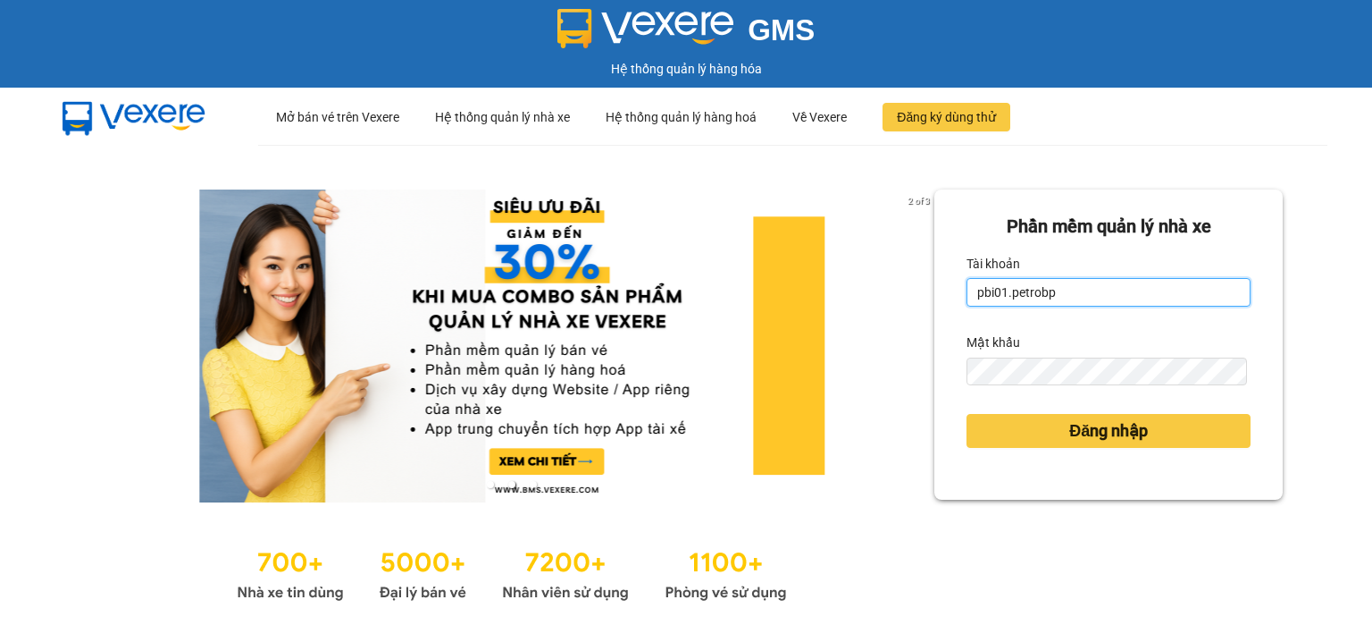
type input "pl2.petrobp"
click at [1038, 409] on div "Đăng nhập" at bounding box center [1109, 431] width 284 height 48
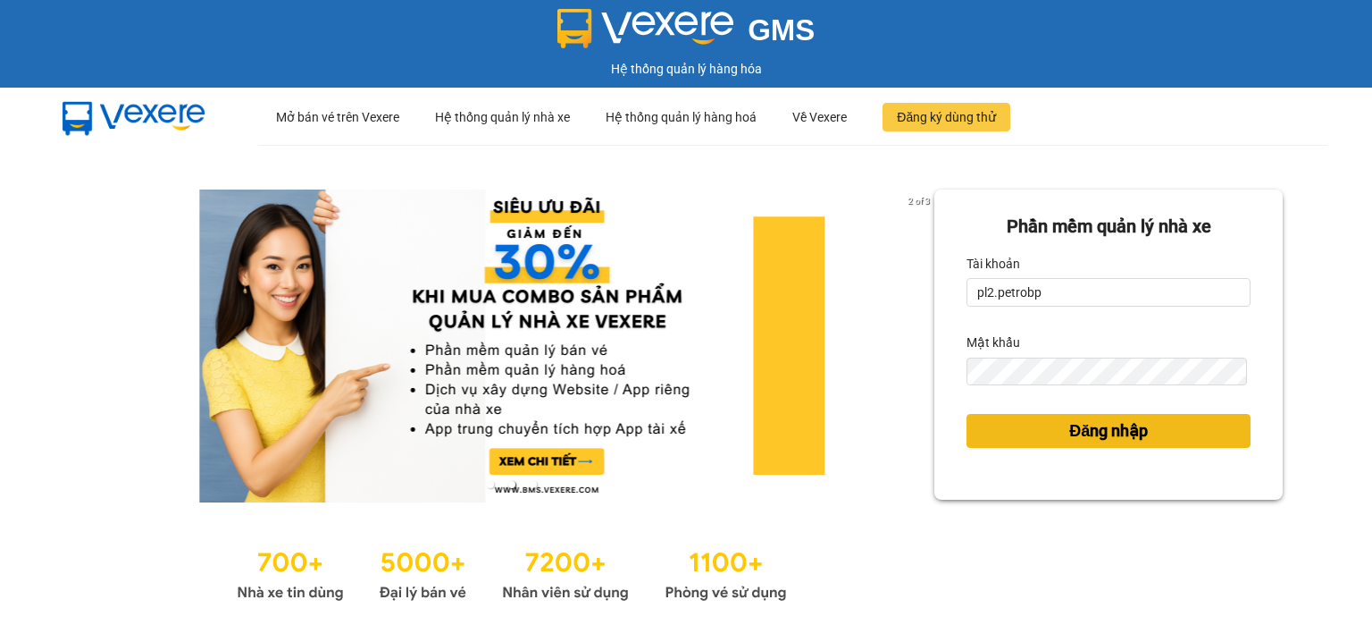
click at [1037, 424] on button "Đăng nhập" at bounding box center [1109, 431] width 284 height 34
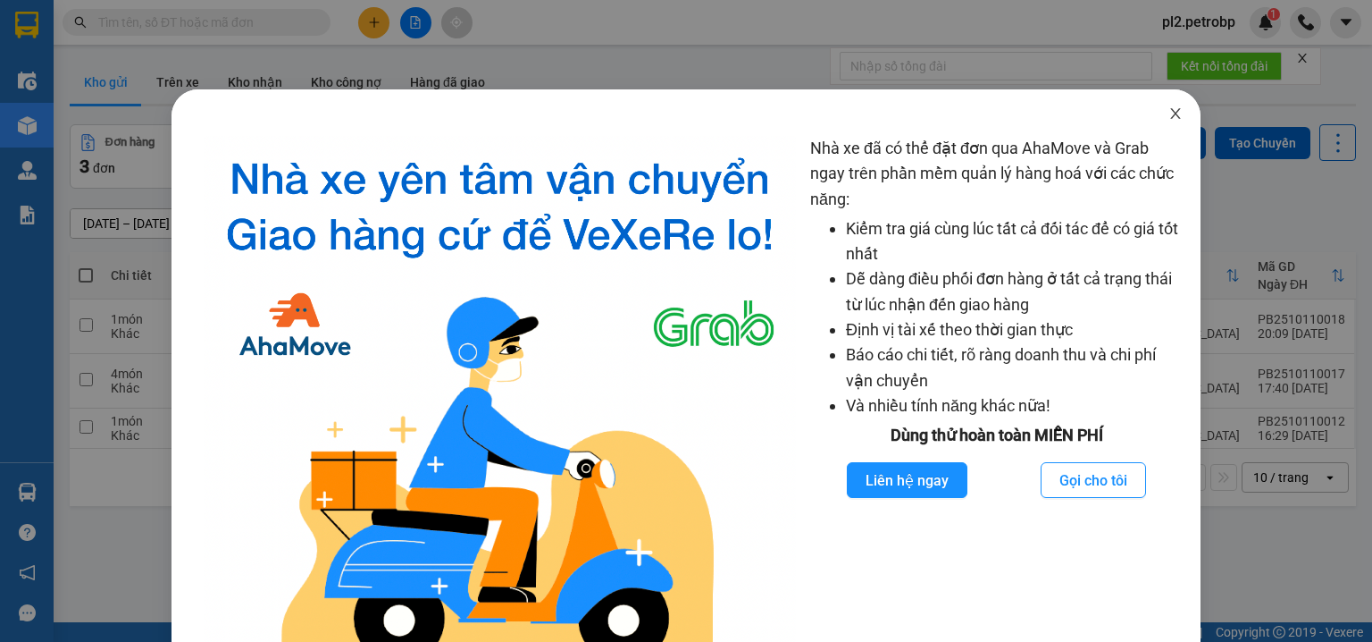
click at [1170, 117] on icon "close" at bounding box center [1176, 113] width 14 height 14
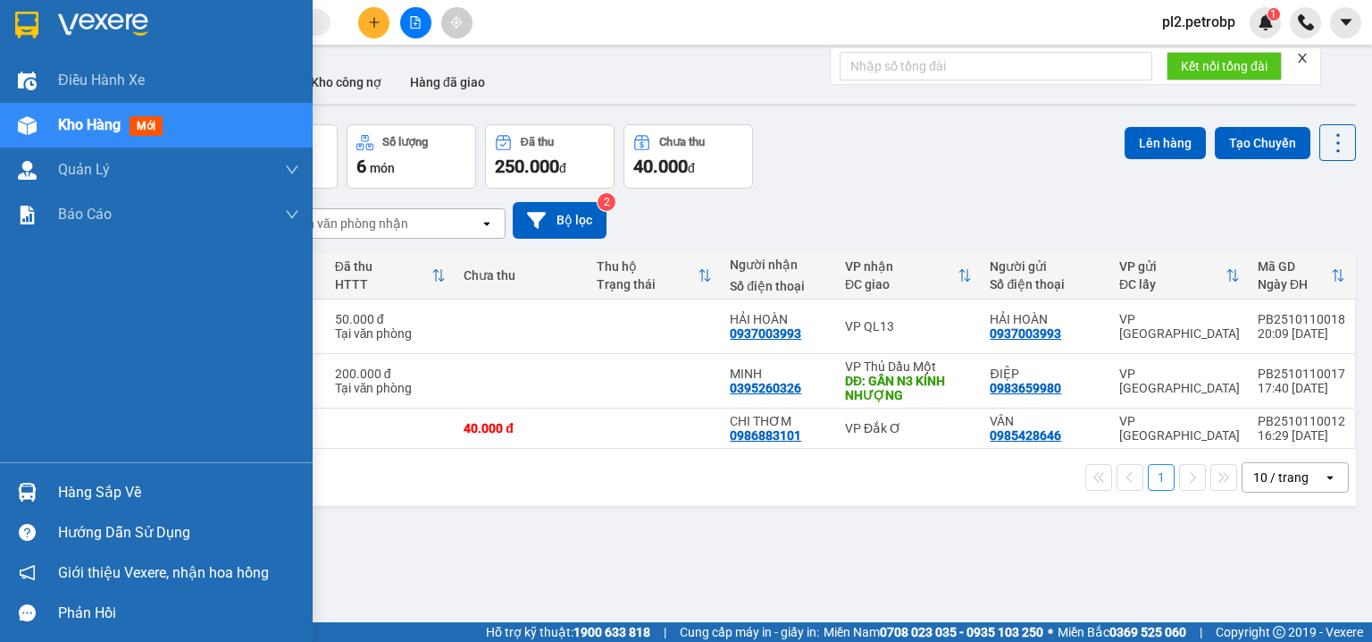
click at [108, 496] on div "Hàng sắp về" at bounding box center [178, 492] width 241 height 27
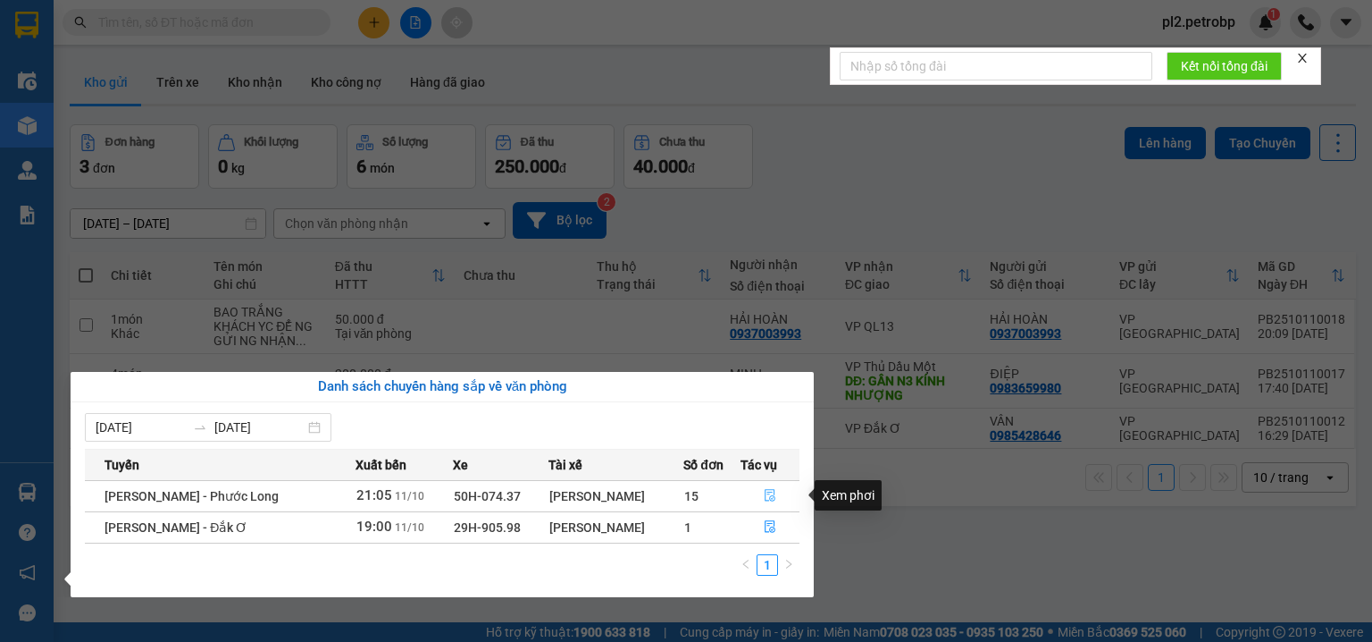
click at [768, 490] on icon "file-done" at bounding box center [770, 496] width 11 height 13
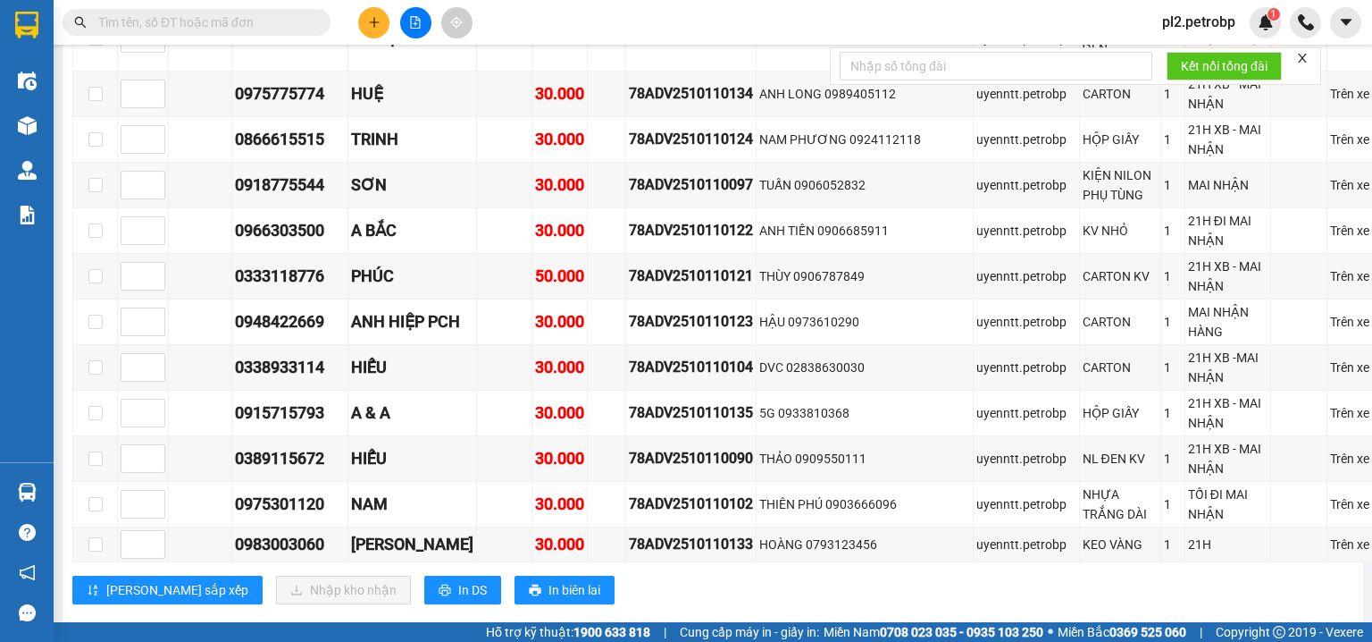
scroll to position [3821, 0]
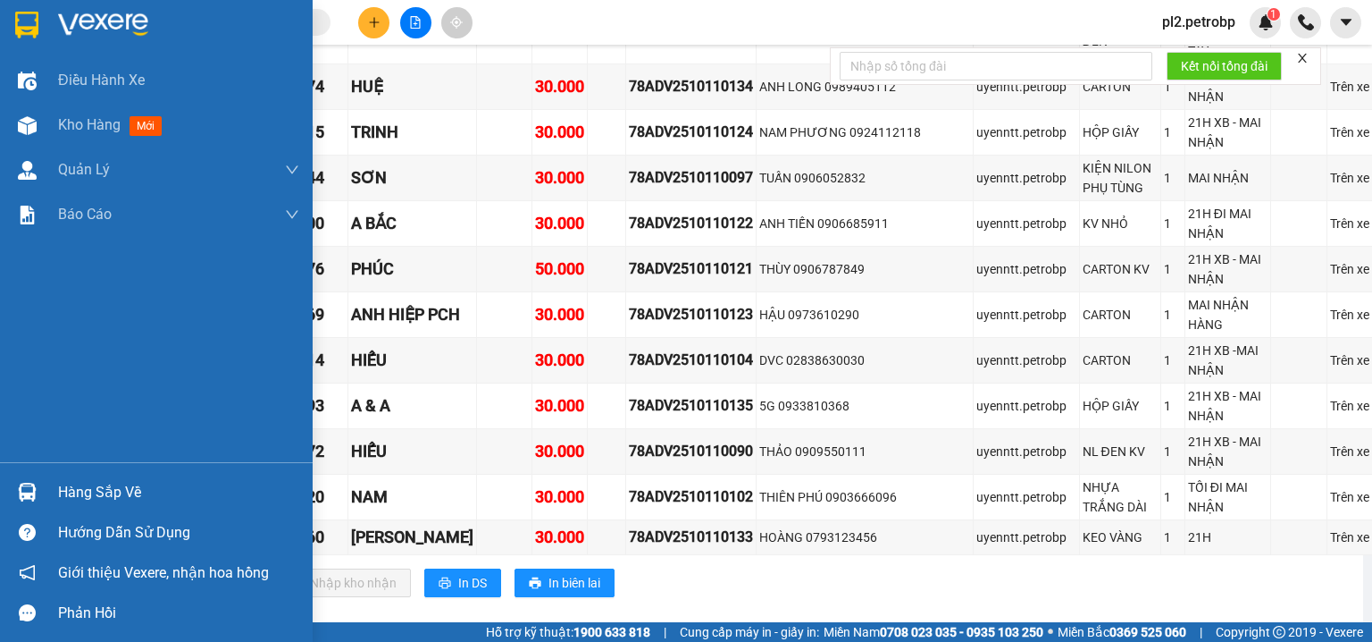
click at [116, 491] on div "Hàng sắp về" at bounding box center [178, 492] width 241 height 27
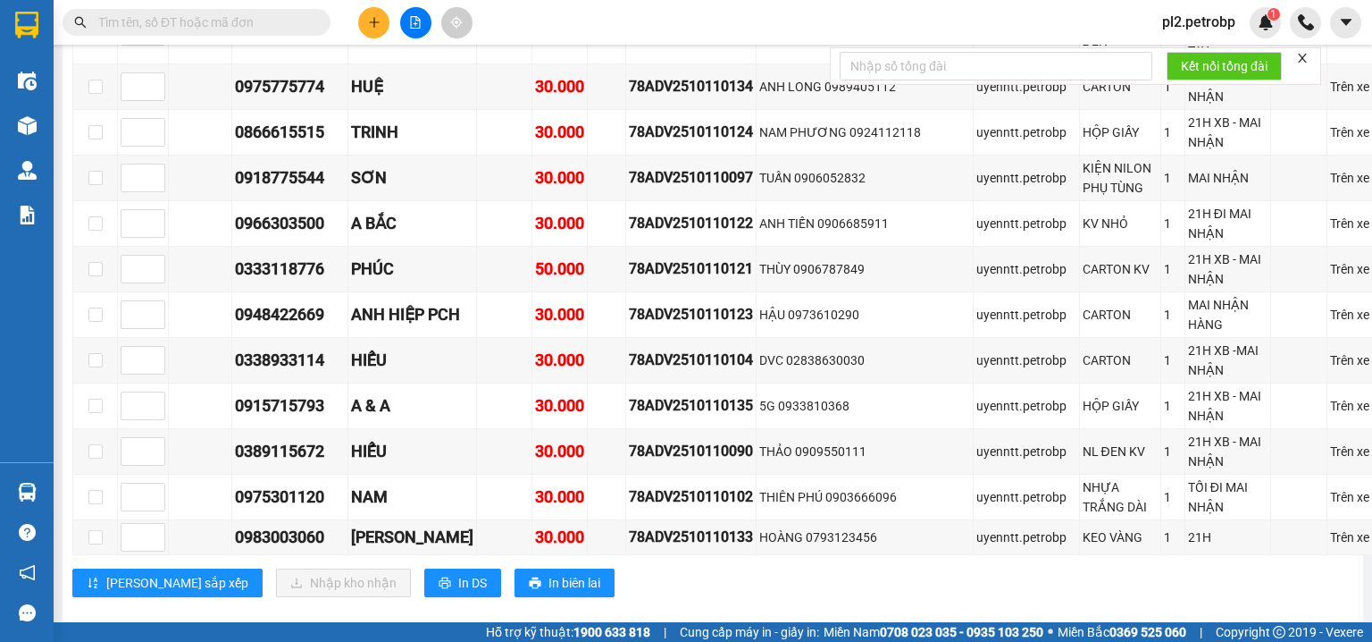
click at [914, 562] on section "Kết quả tìm kiếm ( 0 ) Bộ lọc No Data pl2.petrobp 1 Điều hành xe Kho hàng mới Q…" at bounding box center [686, 321] width 1372 height 642
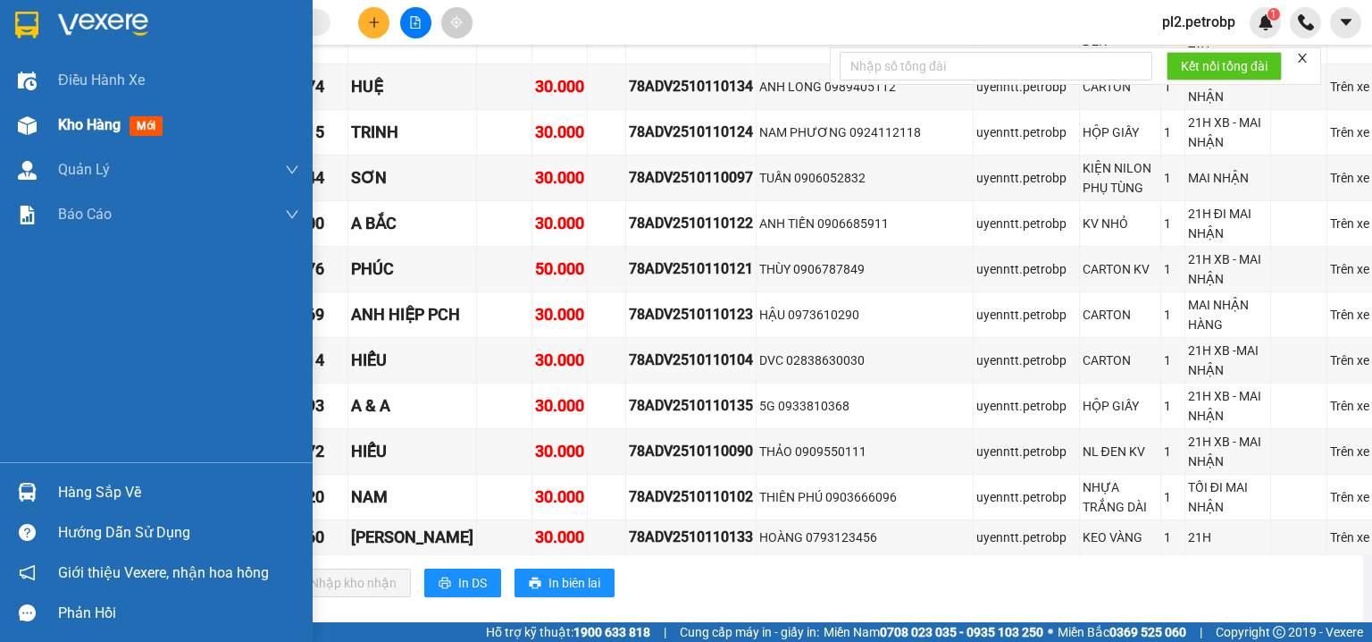
click at [75, 120] on span "Kho hàng" at bounding box center [89, 124] width 63 height 17
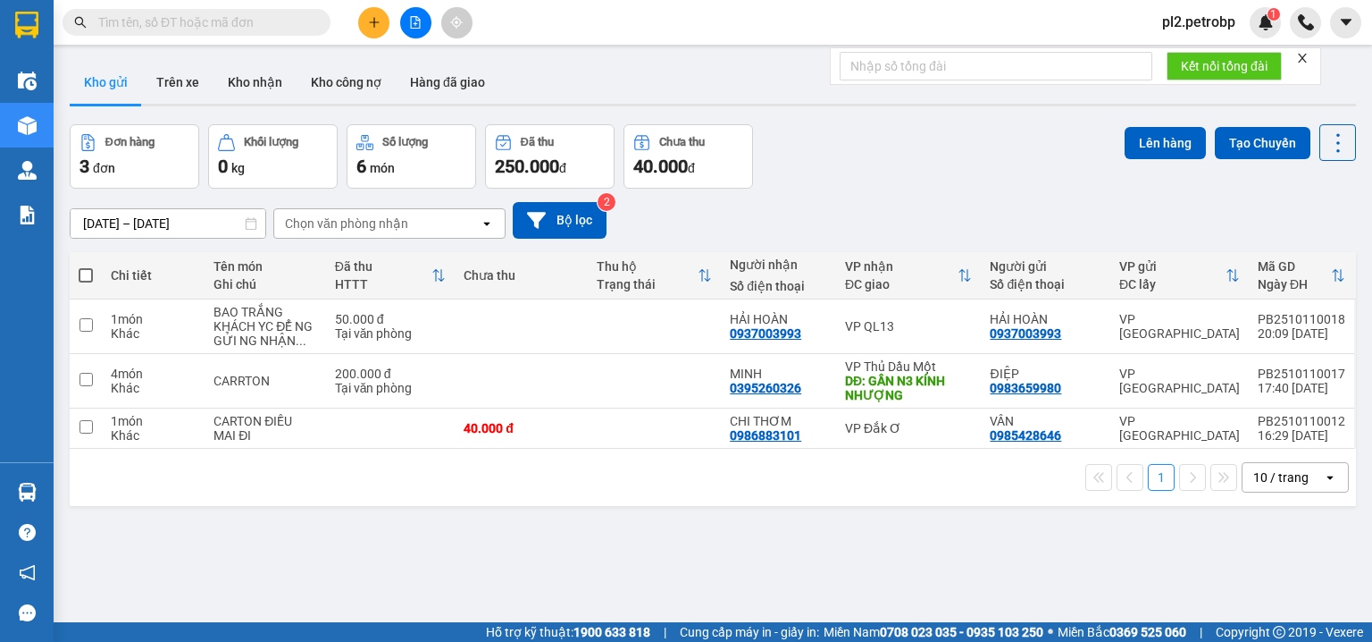
click at [168, 24] on input "text" at bounding box center [203, 23] width 211 height 20
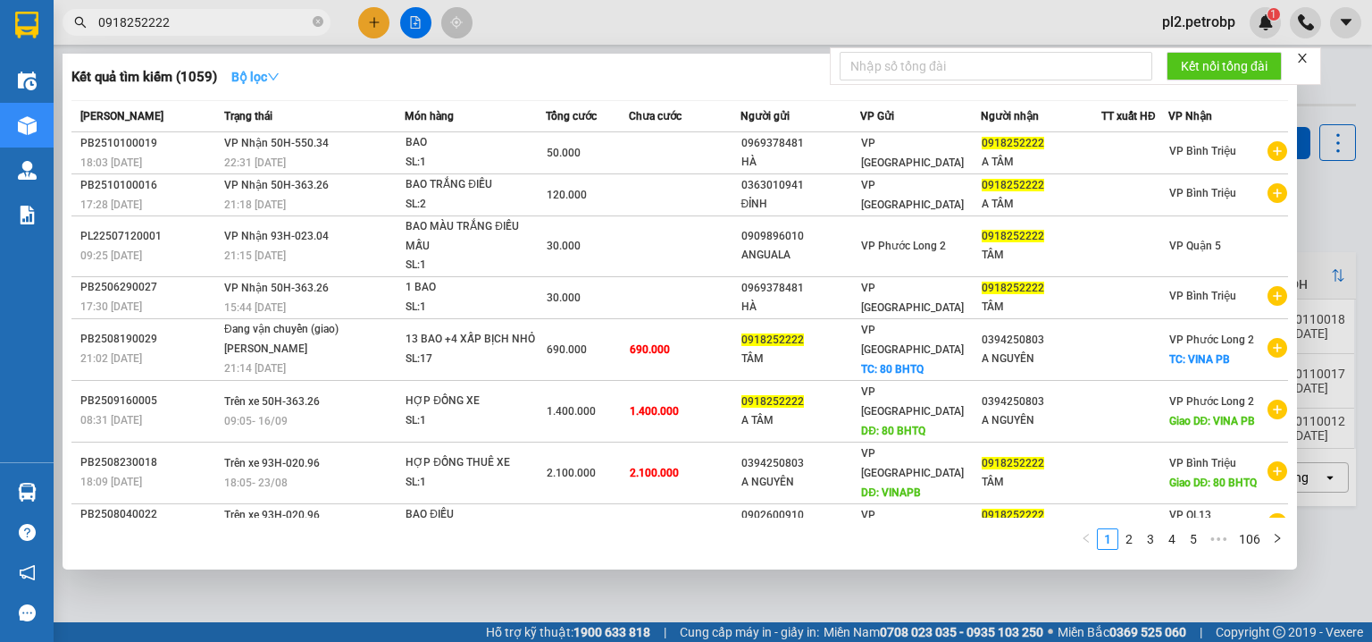
type input "0918252222"
click at [247, 80] on strong "Bộ lọc" at bounding box center [255, 77] width 48 height 14
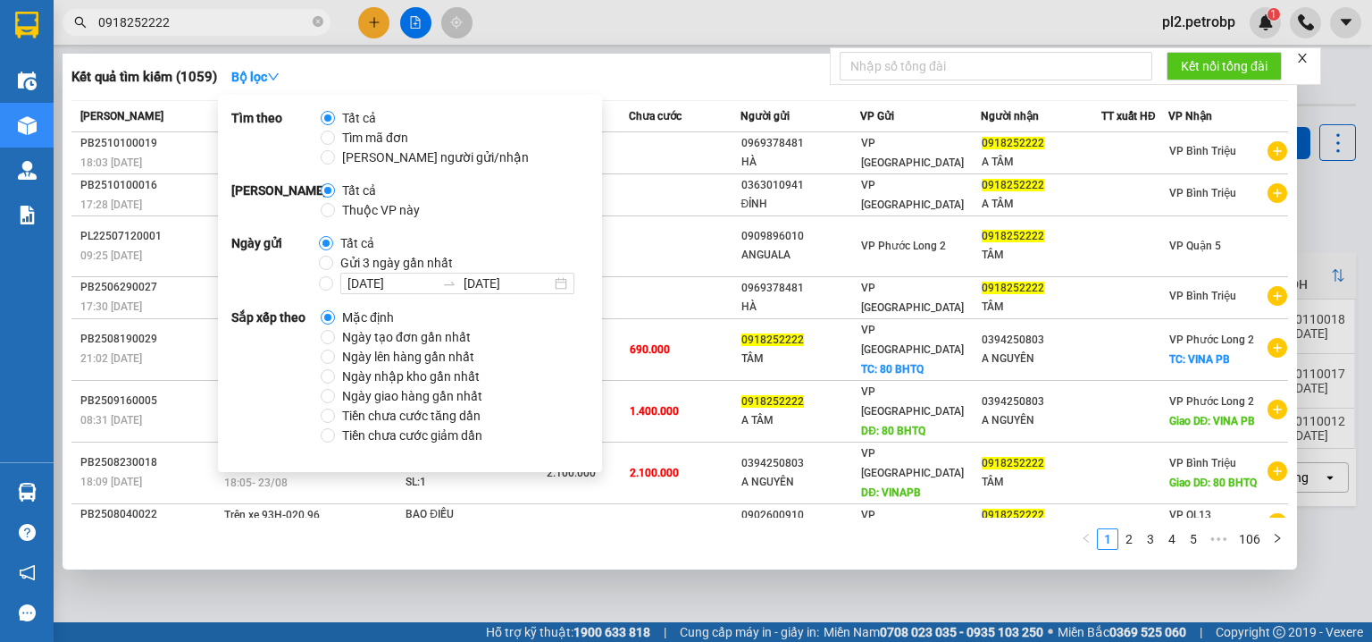
click at [388, 331] on span "Ngày tạo đơn gần nhất" at bounding box center [406, 337] width 143 height 20
click at [335, 331] on input "Ngày tạo đơn gần nhất" at bounding box center [328, 337] width 14 height 14
radio input "true"
radio input "false"
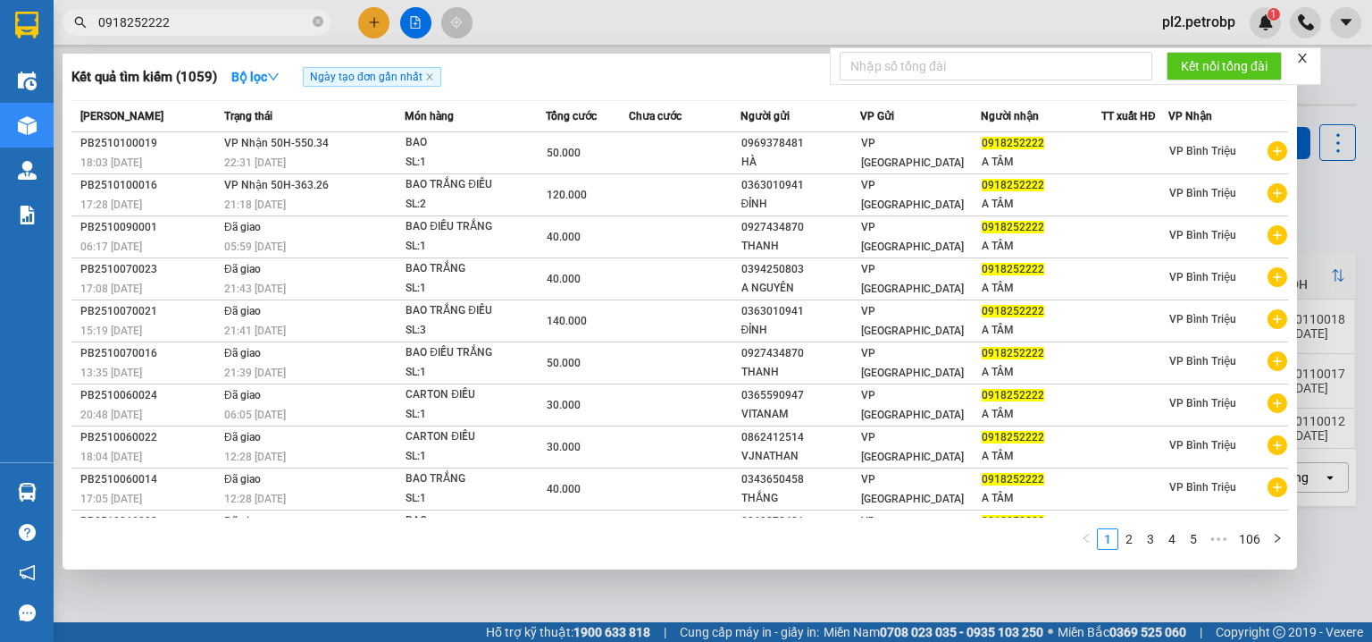
click at [686, 33] on div at bounding box center [686, 321] width 1372 height 642
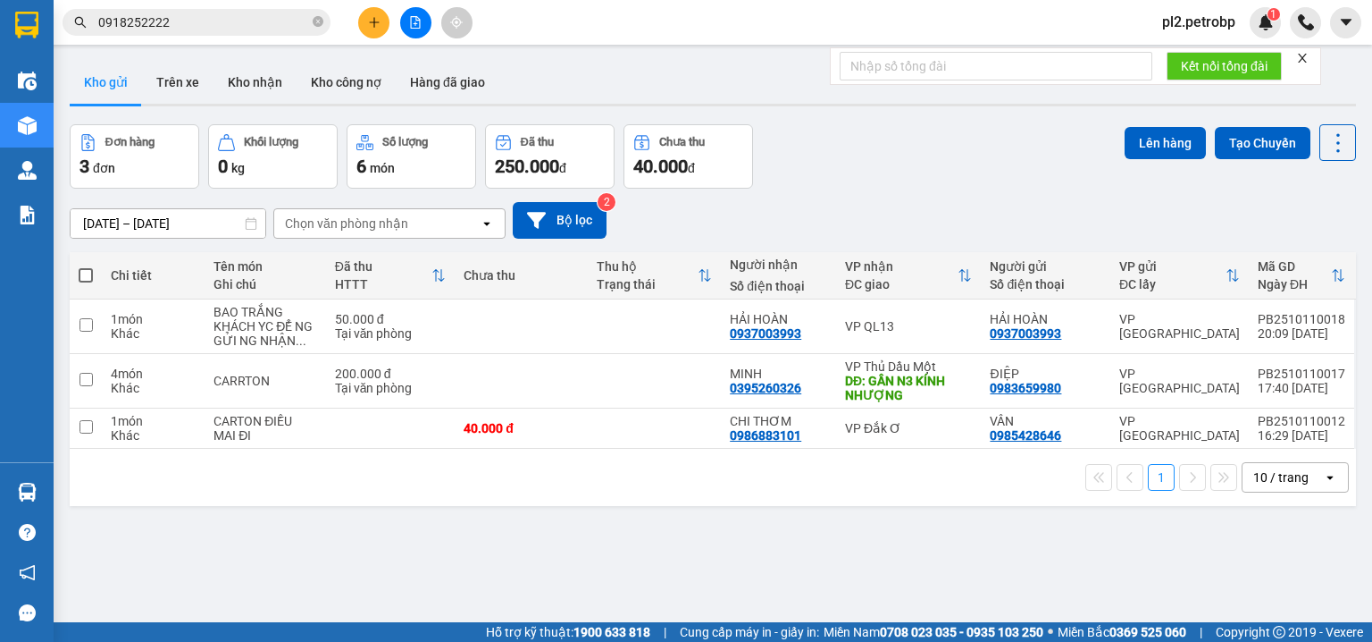
click at [240, 23] on input "0918252222" at bounding box center [203, 23] width 211 height 20
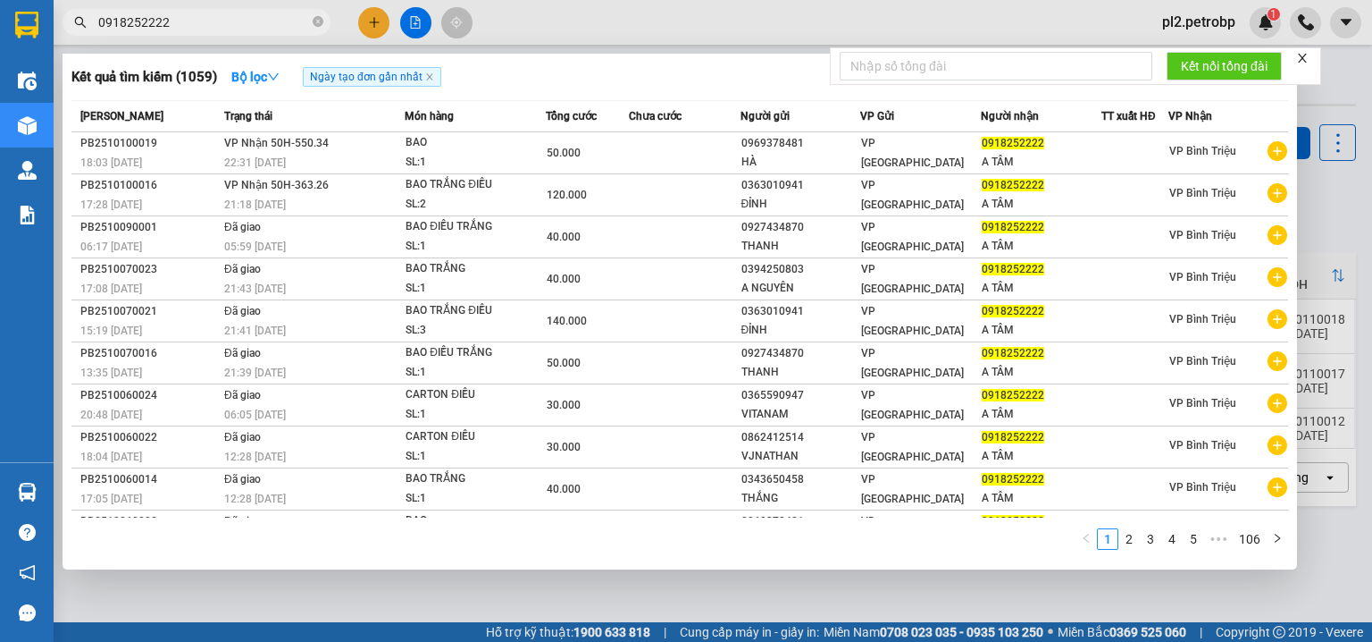
click at [622, 18] on div at bounding box center [686, 321] width 1372 height 642
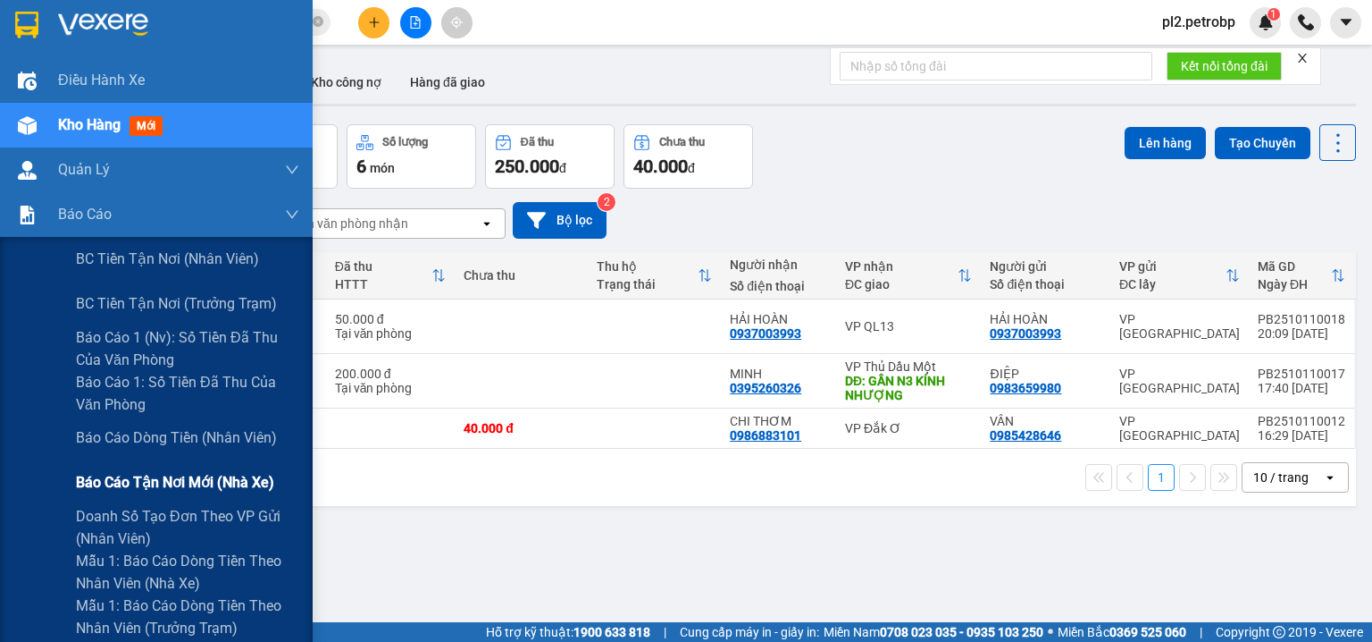
click at [120, 482] on span "Báo cáo tận nơi mới (nhà xe)" at bounding box center [175, 482] width 198 height 22
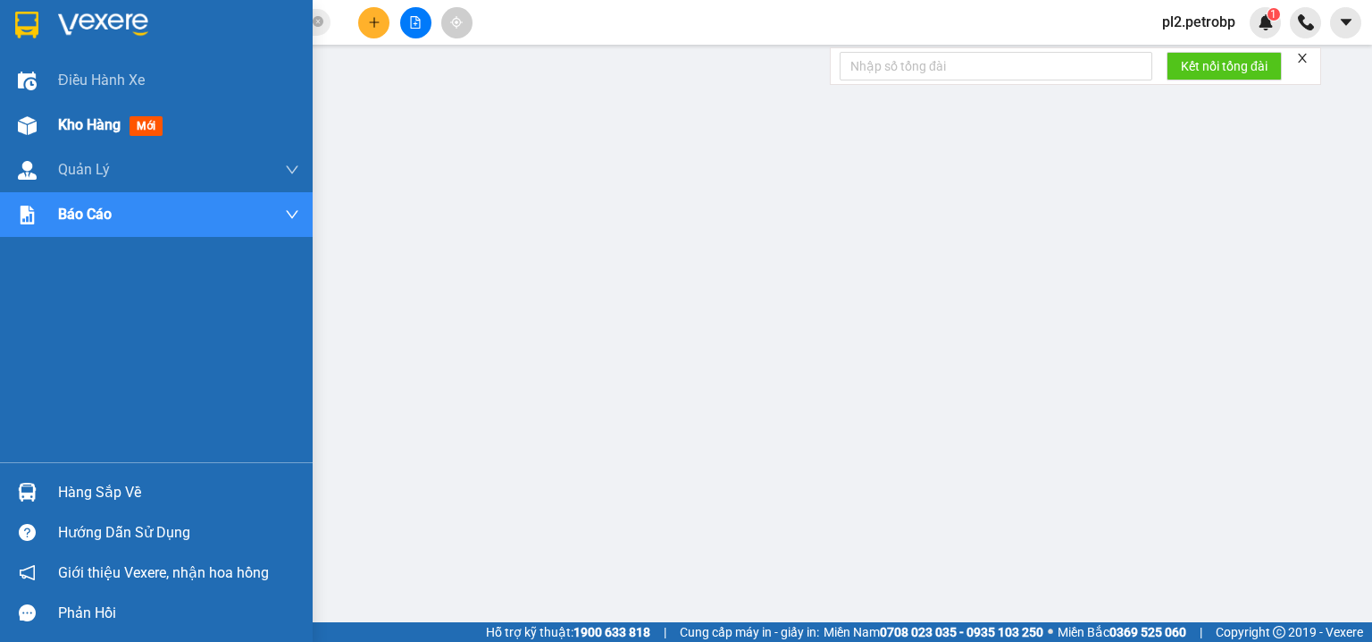
click at [69, 123] on span "Kho hàng" at bounding box center [89, 124] width 63 height 17
